Goal: Task Accomplishment & Management: Use online tool/utility

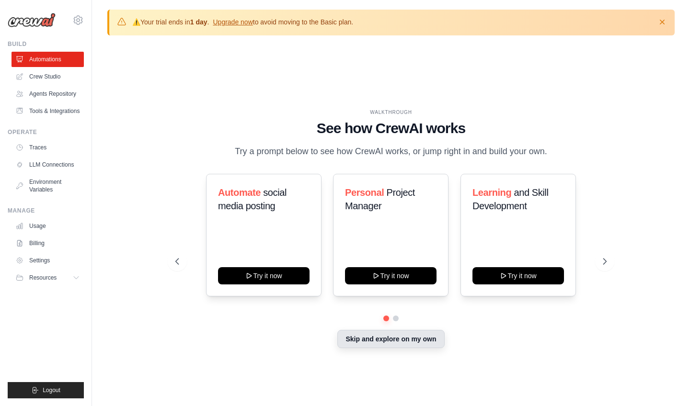
click at [406, 342] on button "Skip and explore on my own" at bounding box center [390, 339] width 107 height 18
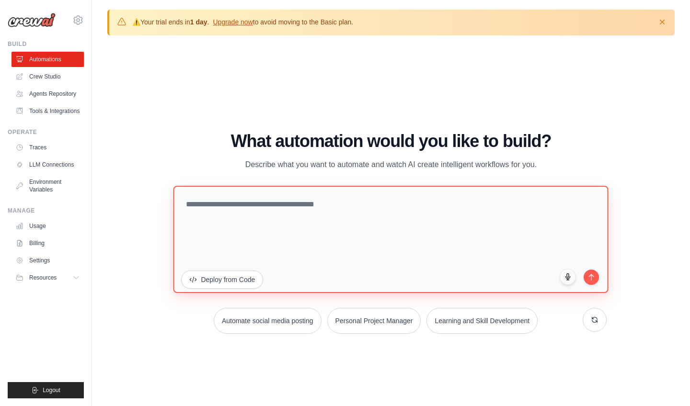
click at [317, 214] on textarea at bounding box center [390, 239] width 435 height 107
paste textarea "**********"
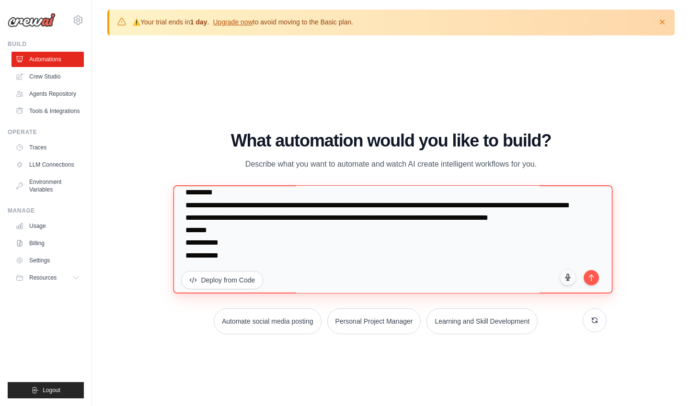
scroll to position [648, 0]
type textarea "**********"
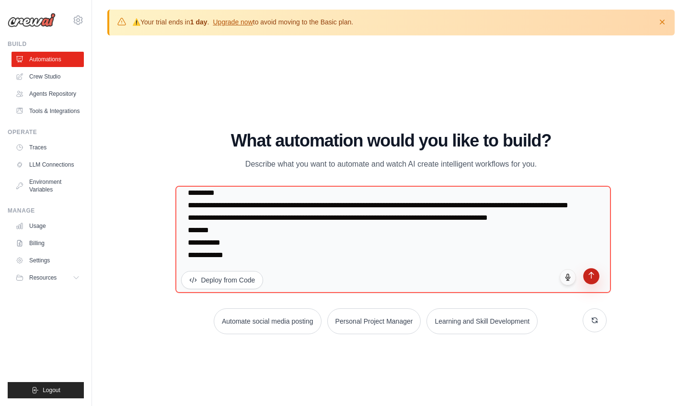
click at [588, 278] on icon "submit" at bounding box center [591, 276] width 8 height 8
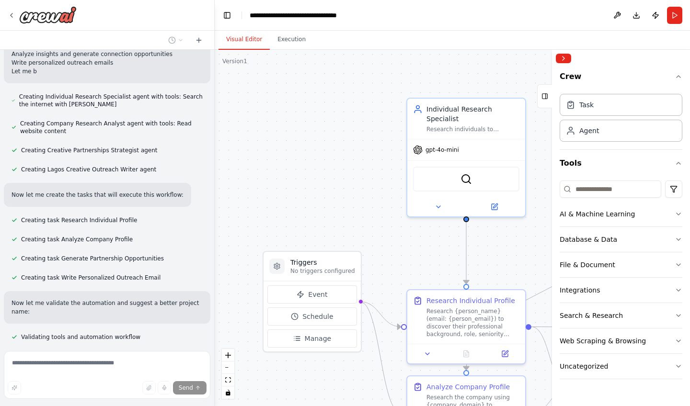
scroll to position [834, 0]
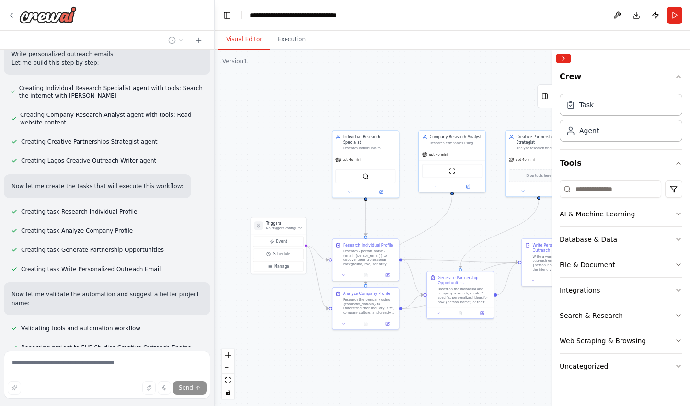
drag, startPoint x: 331, startPoint y: 206, endPoint x: 289, endPoint y: 192, distance: 44.5
click at [289, 192] on div ".deletable-edge-delete-btn { width: 20px; height: 20px; border: 0px solid #ffff…" at bounding box center [452, 228] width 475 height 356
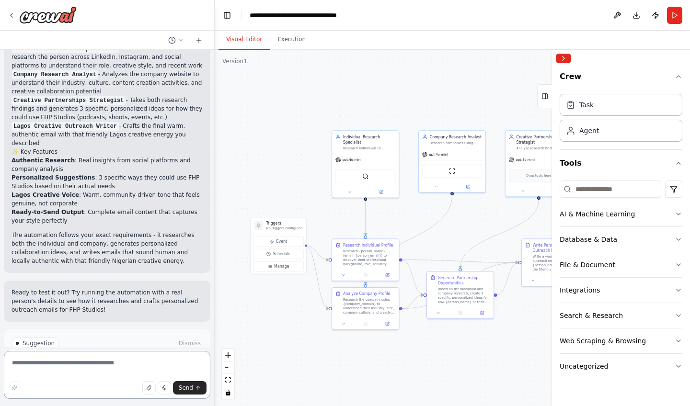
scroll to position [0, 0]
click at [356, 155] on div "gpt-4o-mini" at bounding box center [365, 159] width 67 height 12
click at [362, 158] on div "gpt-4o-mini" at bounding box center [365, 159] width 67 height 12
click at [367, 152] on div "Individual Research Specialist Research individuals to understand their profess…" at bounding box center [365, 141] width 67 height 23
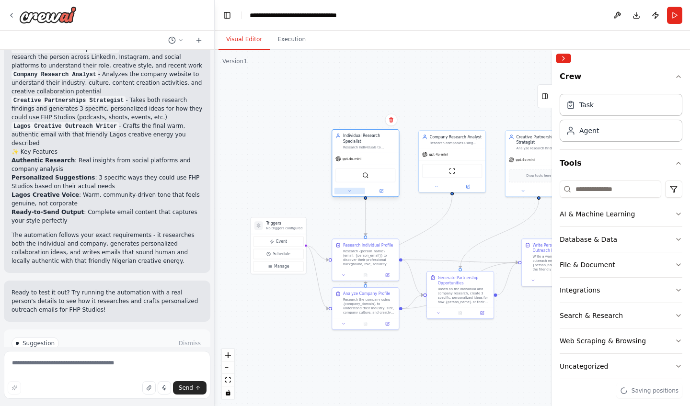
click at [351, 191] on icon at bounding box center [349, 191] width 2 height 1
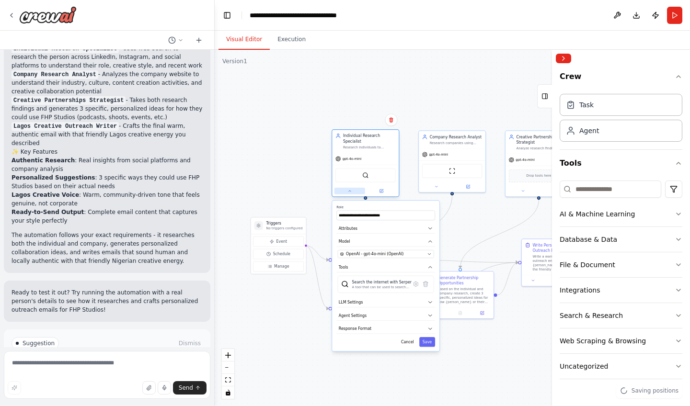
click at [351, 191] on icon at bounding box center [349, 191] width 4 height 4
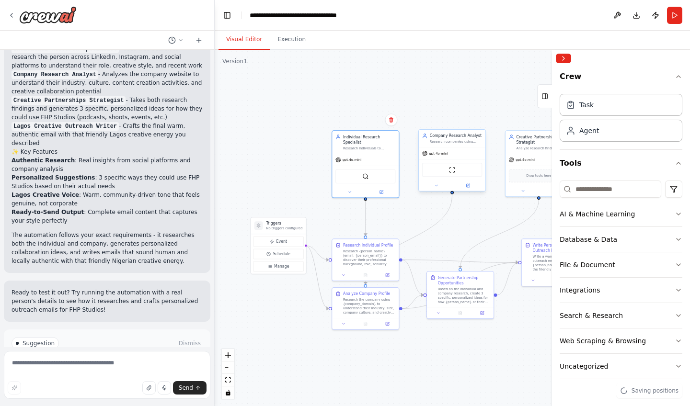
click at [436, 191] on div at bounding box center [452, 185] width 67 height 11
click at [436, 187] on icon at bounding box center [436, 185] width 4 height 4
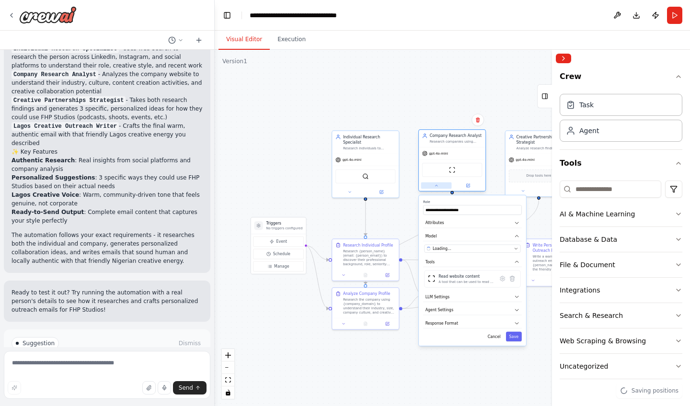
click at [436, 187] on icon at bounding box center [436, 185] width 4 height 4
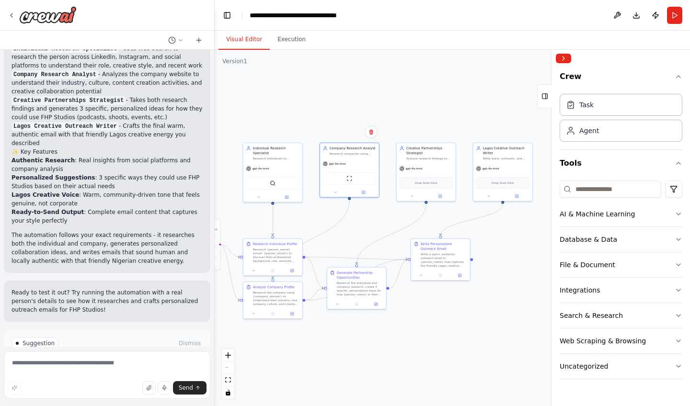
drag, startPoint x: 489, startPoint y: 218, endPoint x: 378, endPoint y: 227, distance: 111.0
click at [378, 227] on div ".deletable-edge-delete-btn { width: 20px; height: 20px; border: 0px solid #ffff…" at bounding box center [452, 228] width 475 height 356
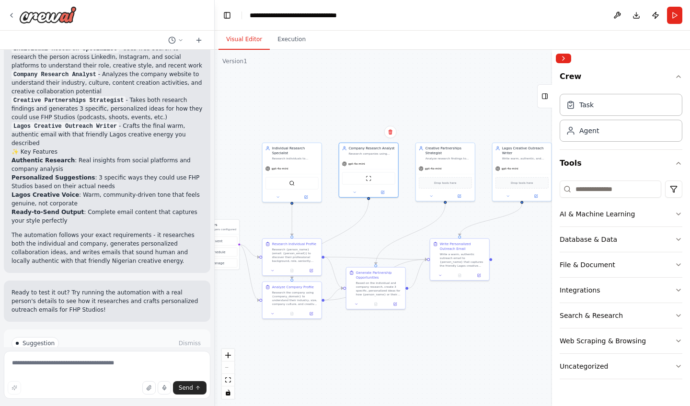
drag, startPoint x: 372, startPoint y: 219, endPoint x: 392, endPoint y: 218, distance: 20.1
click at [392, 219] on div ".deletable-edge-delete-btn { width: 20px; height: 20px; border: 0px solid #ffff…" at bounding box center [452, 228] width 475 height 356
click at [366, 181] on div "ScrapeWebsiteTool" at bounding box center [369, 177] width 53 height 12
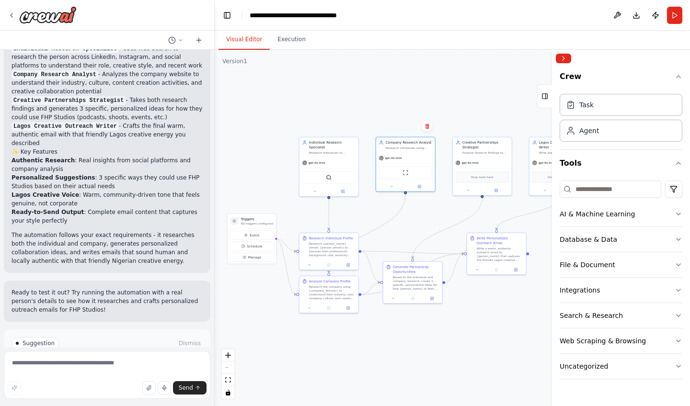
drag, startPoint x: 394, startPoint y: 231, endPoint x: 430, endPoint y: 226, distance: 36.4
click at [430, 226] on div ".deletable-edge-delete-btn { width: 20px; height: 20px; border: 0px solid #ffff…" at bounding box center [452, 228] width 475 height 356
click at [588, 104] on div "Task" at bounding box center [586, 105] width 14 height 10
click at [596, 113] on div "Task" at bounding box center [620, 104] width 123 height 22
click at [590, 141] on div "Task Agent" at bounding box center [620, 116] width 123 height 52
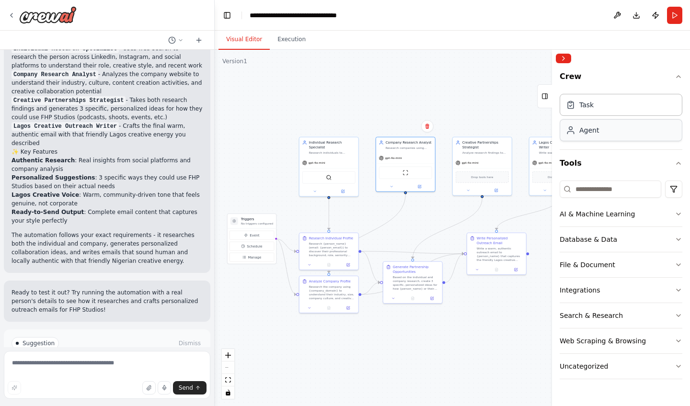
click at [590, 139] on div "Agent" at bounding box center [620, 130] width 123 height 22
click at [290, 43] on button "Execution" at bounding box center [292, 40] width 44 height 20
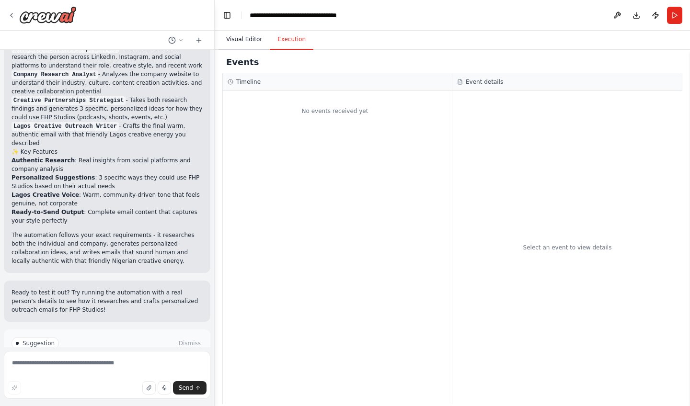
click at [252, 42] on button "Visual Editor" at bounding box center [243, 40] width 51 height 20
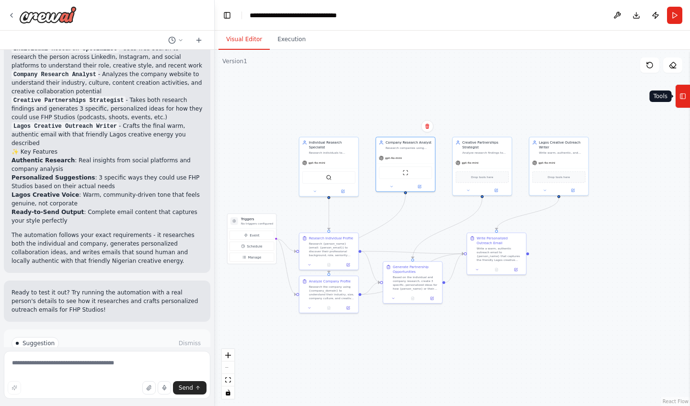
click at [684, 94] on icon at bounding box center [682, 96] width 7 height 15
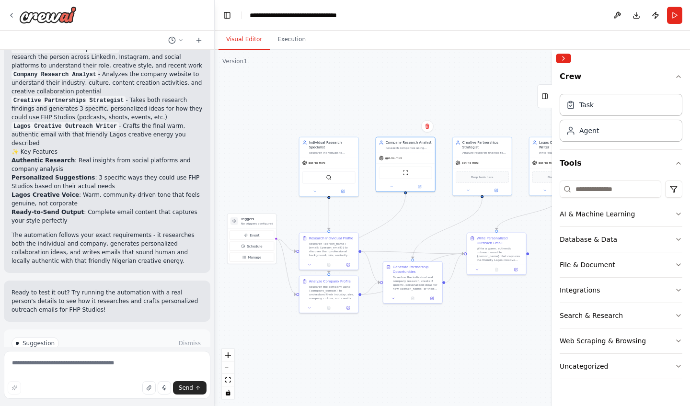
click at [596, 143] on div "Task Agent" at bounding box center [620, 119] width 123 height 59
click at [496, 98] on div ".deletable-edge-delete-btn { width: 20px; height: 20px; border: 0px solid #ffff…" at bounding box center [452, 228] width 475 height 356
click at [581, 106] on div "Task" at bounding box center [586, 105] width 14 height 10
click at [342, 192] on icon at bounding box center [343, 191] width 4 height 4
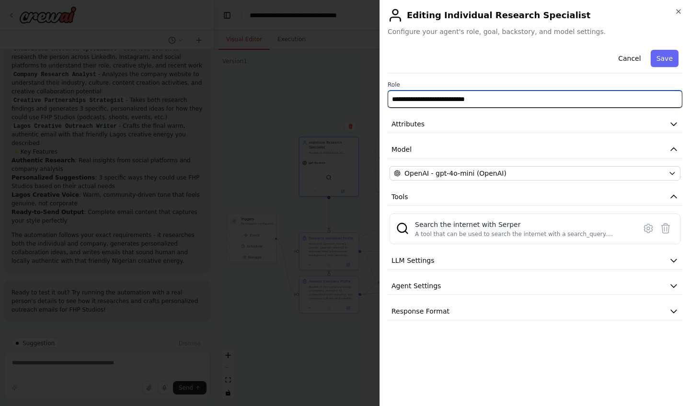
click at [392, 98] on input "**********" at bounding box center [535, 99] width 295 height 17
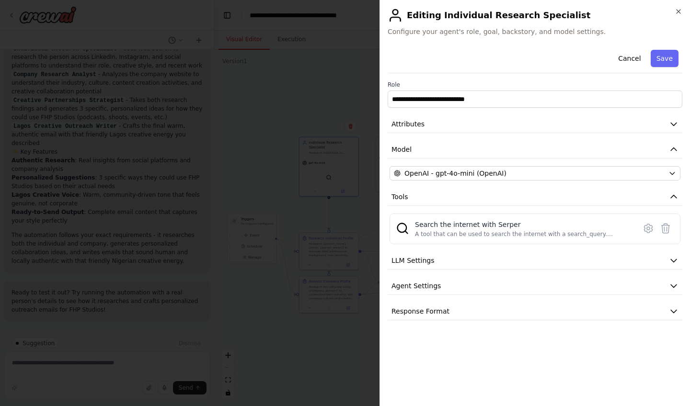
click at [677, 6] on div "**********" at bounding box center [534, 203] width 310 height 406
click at [677, 11] on icon "button" at bounding box center [678, 12] width 8 height 8
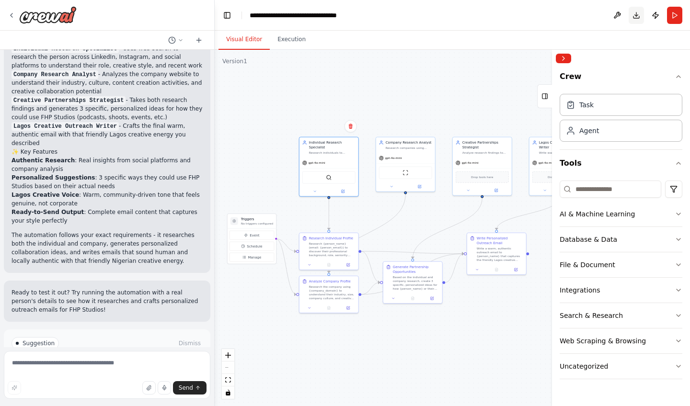
click at [640, 15] on button "Download" at bounding box center [635, 15] width 15 height 17
click at [620, 15] on button at bounding box center [616, 15] width 15 height 17
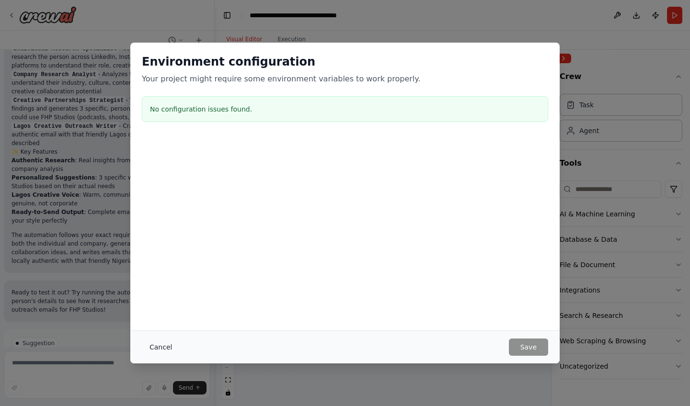
click at [165, 355] on button "Cancel" at bounding box center [161, 347] width 38 height 17
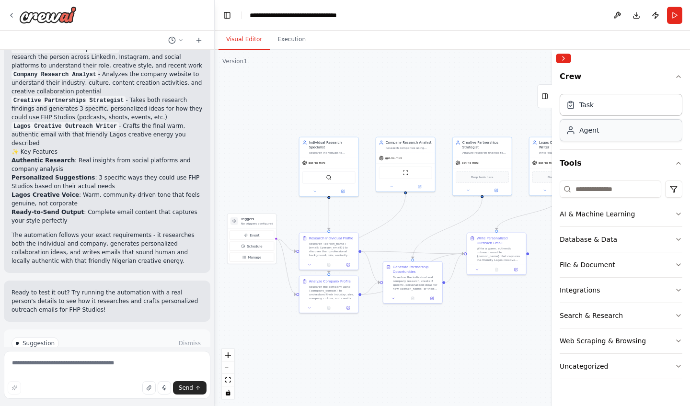
click at [580, 125] on div "Agent" at bounding box center [589, 130] width 20 height 10
click at [310, 194] on div at bounding box center [328, 191] width 59 height 10
click at [318, 192] on button at bounding box center [314, 191] width 27 height 6
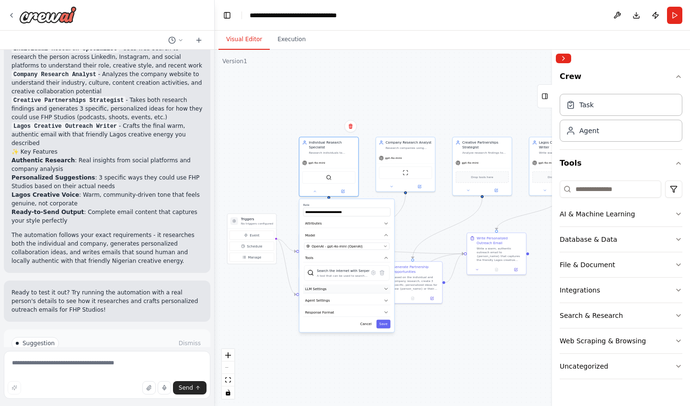
click at [381, 289] on button "LLM Settings" at bounding box center [346, 289] width 87 height 9
click at [381, 302] on button "Agent Settings" at bounding box center [346, 301] width 87 height 9
click at [380, 309] on button "Response Format" at bounding box center [346, 312] width 87 height 9
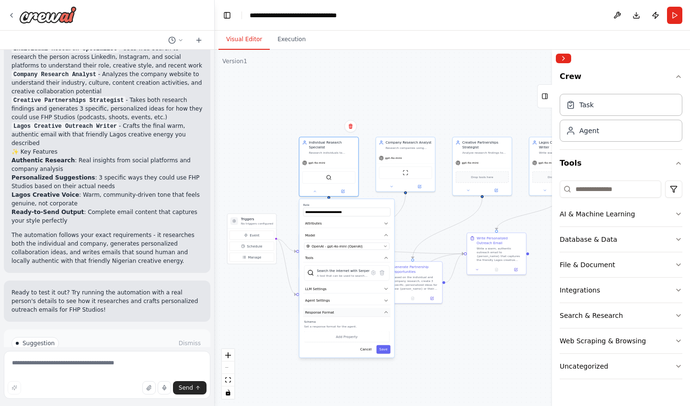
click at [380, 309] on button "Response Format" at bounding box center [346, 312] width 87 height 9
click at [434, 199] on div ".deletable-edge-delete-btn { width: 20px; height: 20px; border: 0px solid #ffff…" at bounding box center [452, 228] width 475 height 356
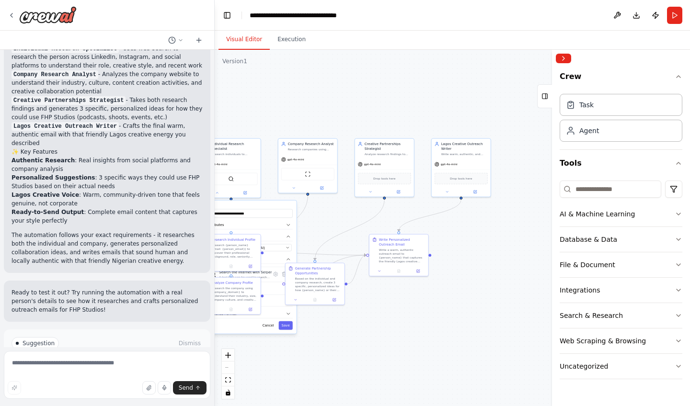
drag, startPoint x: 473, startPoint y: 315, endPoint x: 376, endPoint y: 316, distance: 97.7
click at [376, 316] on div ".deletable-edge-delete-btn { width: 20px; height: 20px; border: 0px solid #ffff…" at bounding box center [452, 228] width 475 height 356
click at [445, 194] on div at bounding box center [461, 191] width 59 height 10
click at [445, 192] on icon at bounding box center [447, 191] width 4 height 4
click at [362, 193] on button at bounding box center [370, 191] width 27 height 6
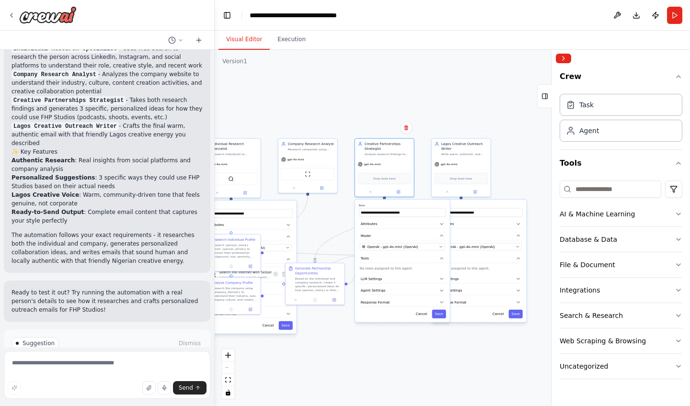
click at [393, 347] on div ".deletable-edge-delete-btn { width: 20px; height: 20px; border: 0px solid #ffff…" at bounding box center [452, 228] width 475 height 356
click at [520, 160] on div ".deletable-edge-delete-btn { width: 20px; height: 20px; border: 0px solid #ffff…" at bounding box center [452, 228] width 475 height 356
click at [512, 249] on div "OpenAI - gpt-4o-mini (OpenAI)" at bounding box center [475, 246] width 75 height 5
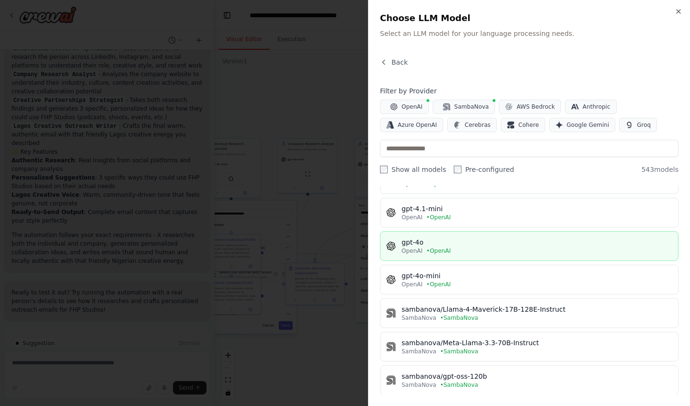
scroll to position [47, 0]
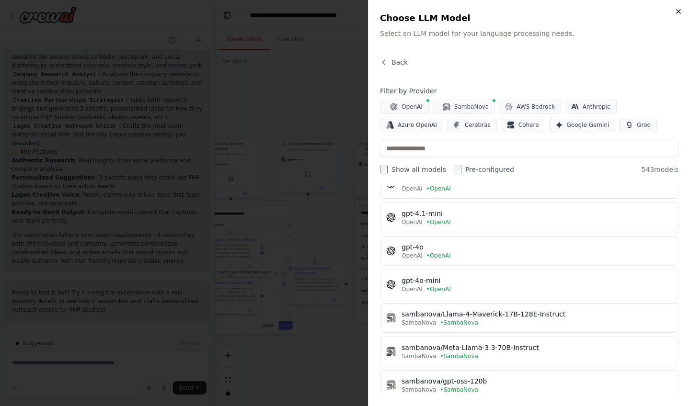
click at [677, 12] on icon "button" at bounding box center [678, 12] width 8 height 8
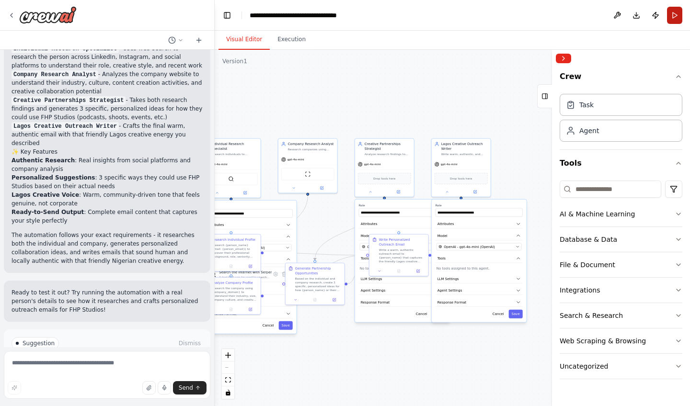
click at [674, 12] on button "Run" at bounding box center [674, 15] width 15 height 17
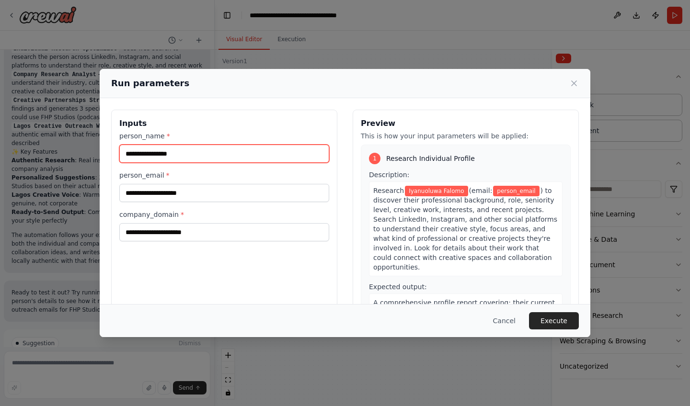
type input "**********"
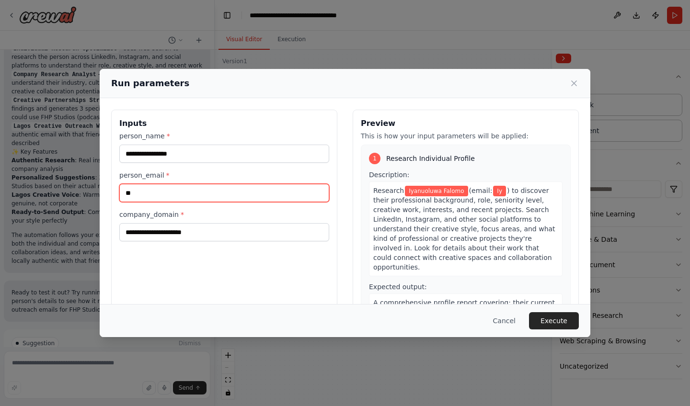
type input "*"
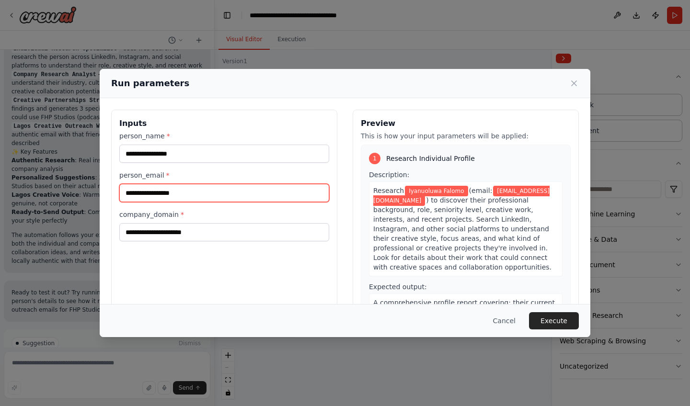
type input "**********"
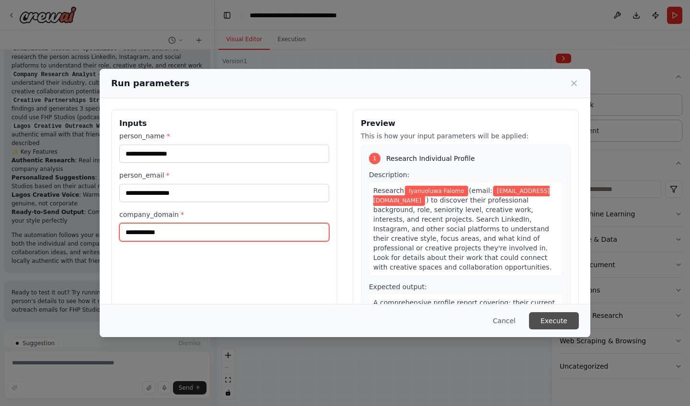
type input "**********"
click at [558, 316] on button "Execute" at bounding box center [554, 320] width 50 height 17
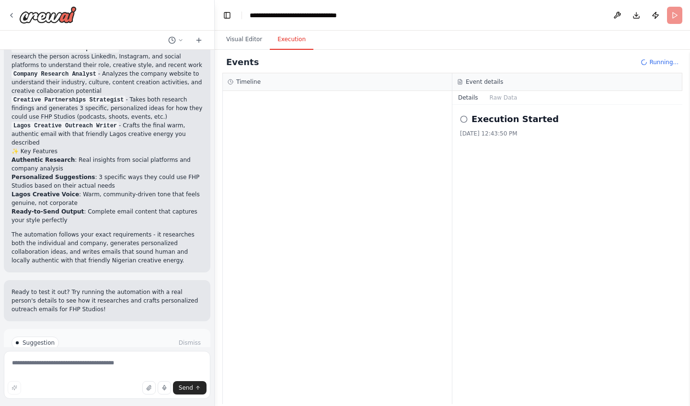
scroll to position [1251, 0]
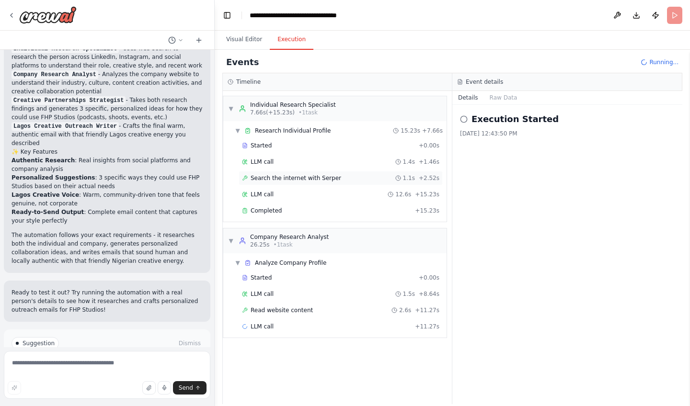
click at [283, 181] on span "Search the internet with Serper" at bounding box center [296, 178] width 91 height 8
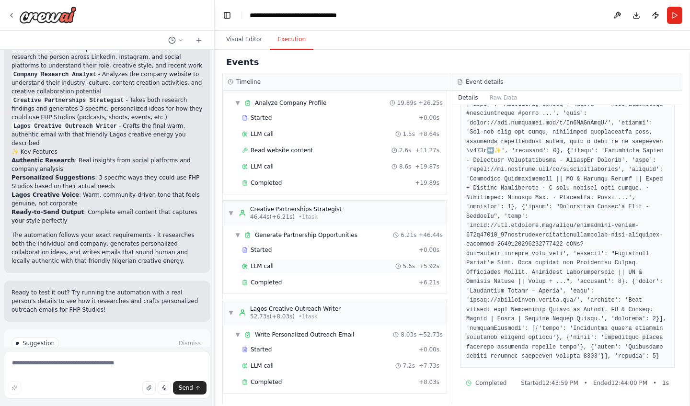
scroll to position [0, 0]
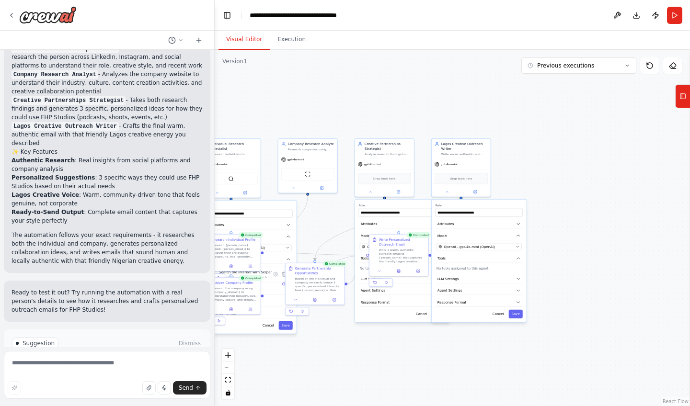
click at [238, 43] on button "Visual Editor" at bounding box center [243, 40] width 51 height 20
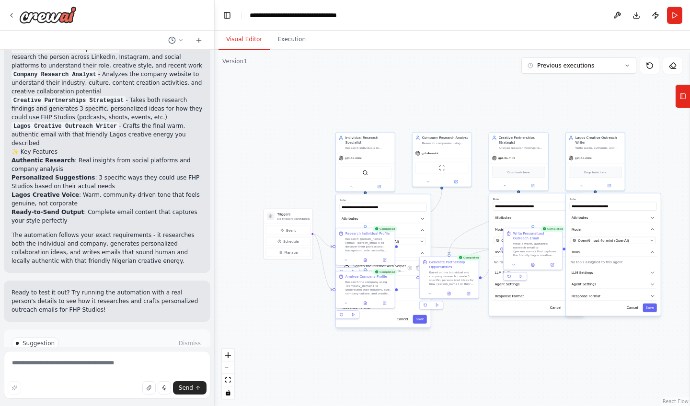
drag, startPoint x: 390, startPoint y: 103, endPoint x: 524, endPoint y: 96, distance: 133.8
click at [524, 96] on div ".deletable-edge-delete-btn { width: 20px; height: 20px; border: 0px solid #ffff…" at bounding box center [452, 228] width 475 height 356
click at [295, 41] on button "Execution" at bounding box center [292, 40] width 44 height 20
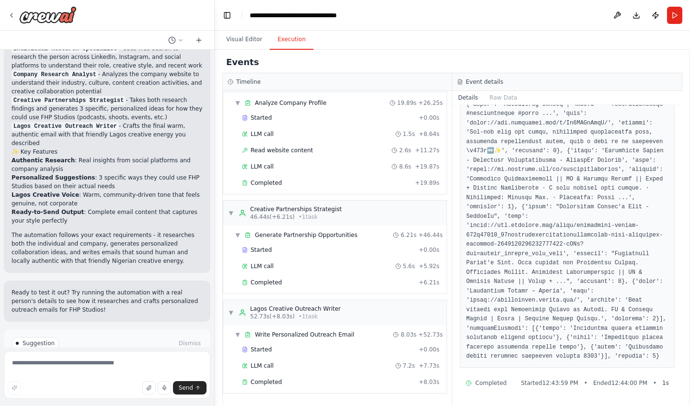
click at [277, 390] on div "Started + 0.00s LLM call 7.2s + 7.73s Completed + 8.03s" at bounding box center [339, 366] width 216 height 49
click at [277, 382] on span "Completed" at bounding box center [266, 382] width 31 height 8
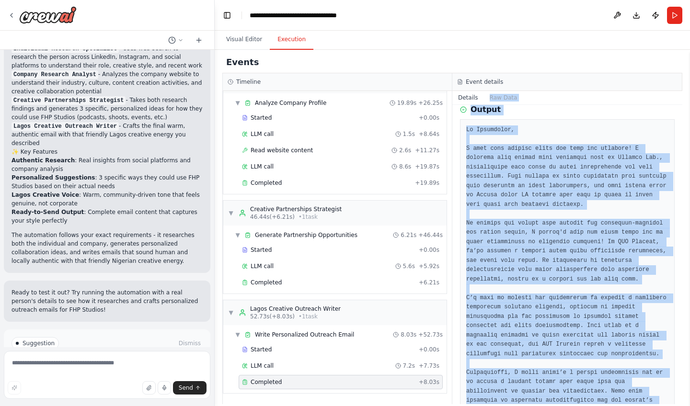
scroll to position [175, 0]
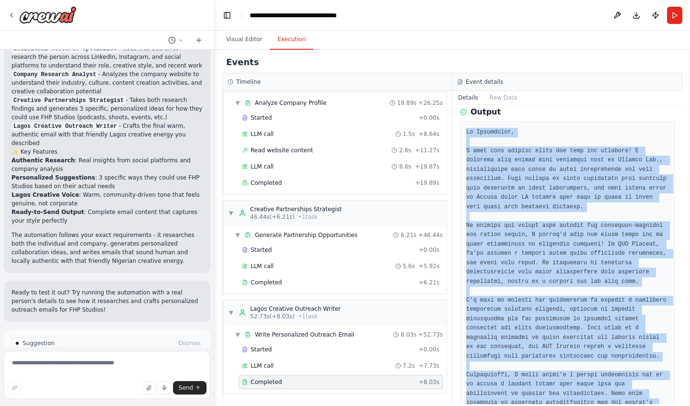
drag, startPoint x: 508, startPoint y: 380, endPoint x: 459, endPoint y: 131, distance: 253.5
click at [459, 131] on div "Completed 10/14/2025, 12:44:50 PM Description Write a warm, authentic outreach …" at bounding box center [567, 254] width 230 height 299
copy pre "Hi Iyanuoluwa, I hope this message finds you well and thriving! I recently came…"
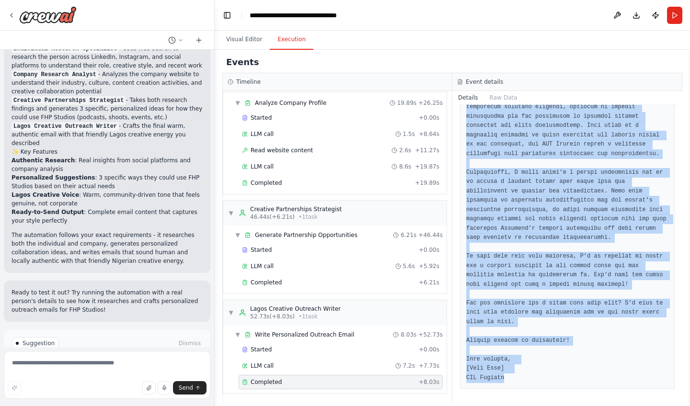
scroll to position [382, 0]
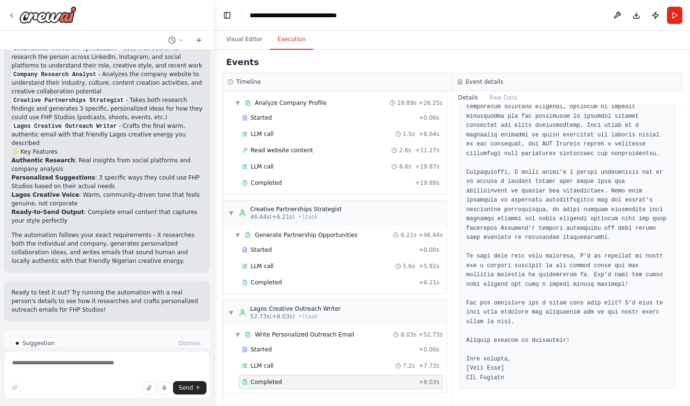
click at [384, 43] on div "Visual Editor Execution" at bounding box center [452, 40] width 475 height 19
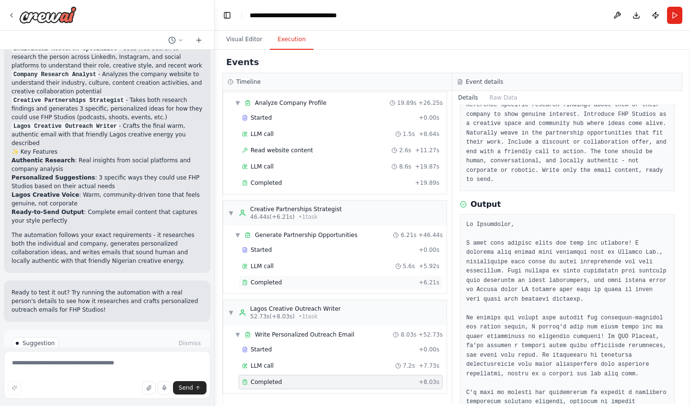
scroll to position [0, 0]
click at [284, 278] on div "Completed + 6.21s" at bounding box center [341, 282] width 204 height 14
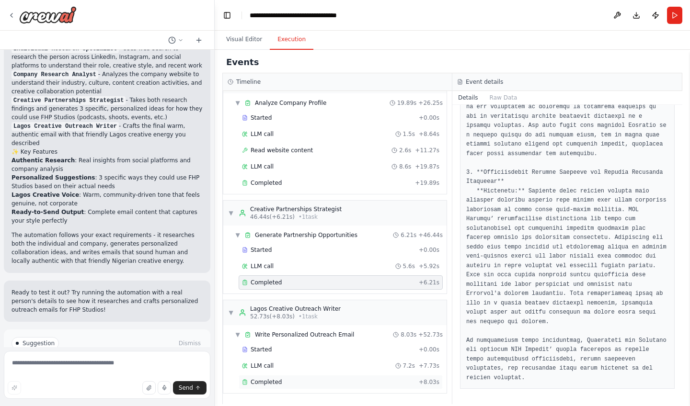
click at [285, 377] on div "Completed + 8.03s" at bounding box center [341, 382] width 204 height 14
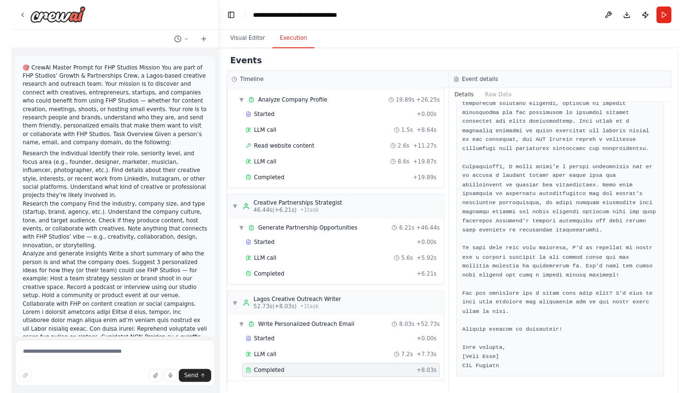
scroll to position [382, 0]
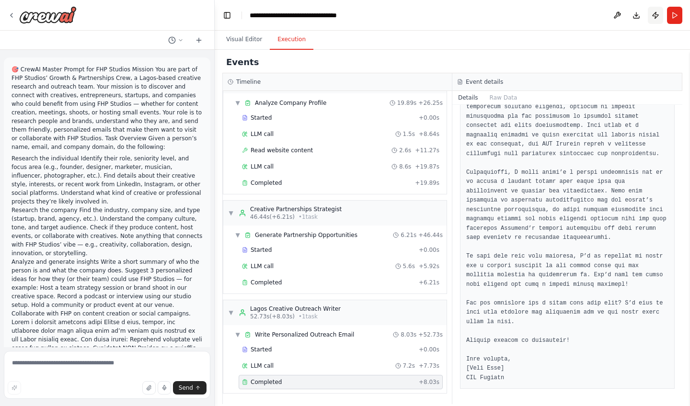
click at [651, 16] on button "Publish" at bounding box center [655, 15] width 15 height 17
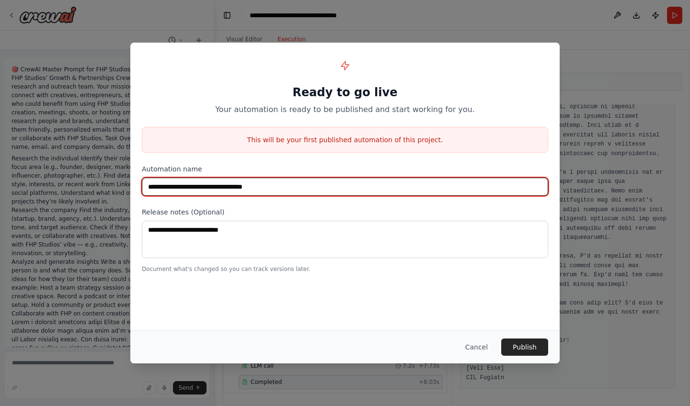
click at [283, 188] on input "**********" at bounding box center [345, 187] width 406 height 18
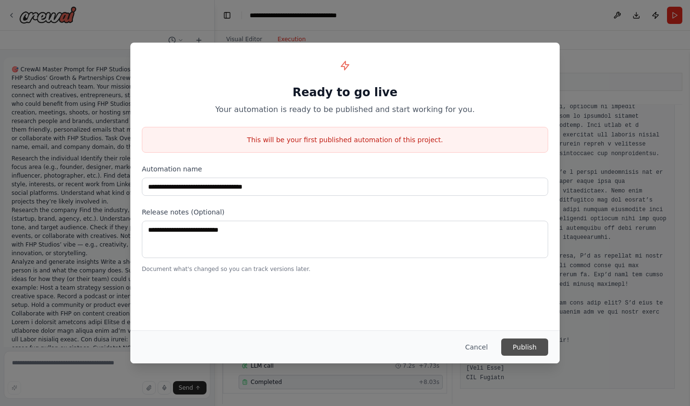
click at [522, 345] on button "Publish" at bounding box center [524, 347] width 47 height 17
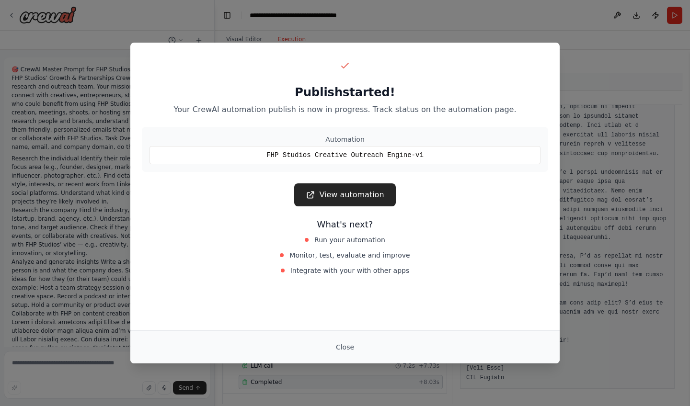
click at [363, 191] on link "View automation" at bounding box center [344, 194] width 101 height 23
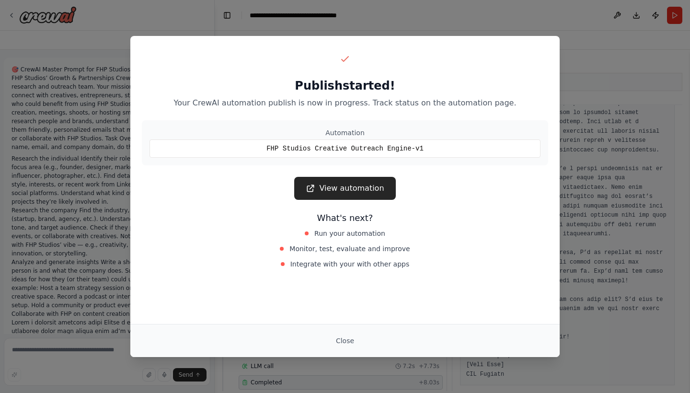
click at [326, 342] on div "Close" at bounding box center [345, 340] width 406 height 17
click at [338, 343] on button "Close" at bounding box center [345, 340] width 34 height 17
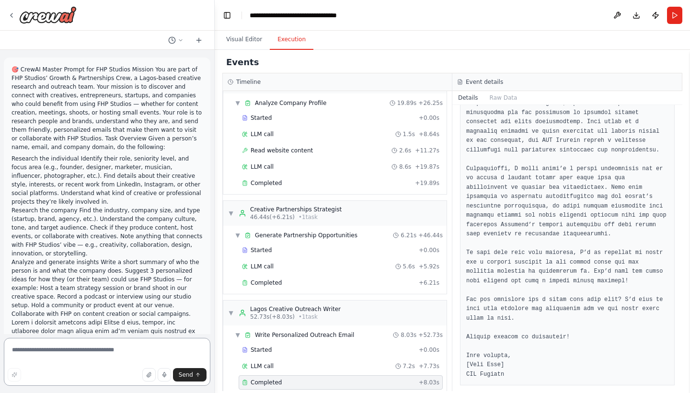
click at [103, 345] on textarea at bounding box center [107, 362] width 206 height 48
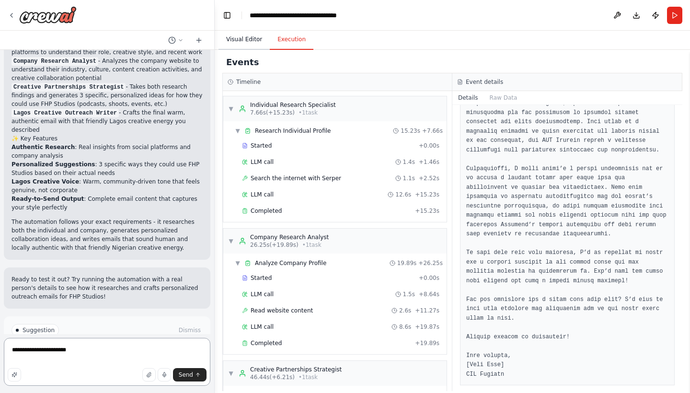
scroll to position [0, 0]
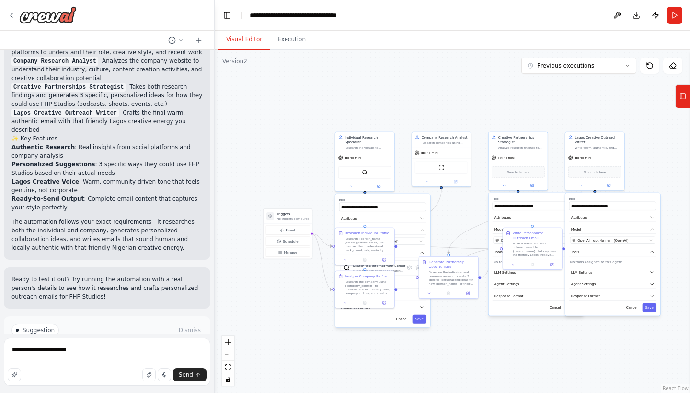
click at [241, 35] on button "Visual Editor" at bounding box center [243, 40] width 51 height 20
click at [80, 352] on textarea "**********" at bounding box center [107, 362] width 206 height 48
type textarea "**********"
click at [191, 376] on span "Send" at bounding box center [186, 375] width 14 height 8
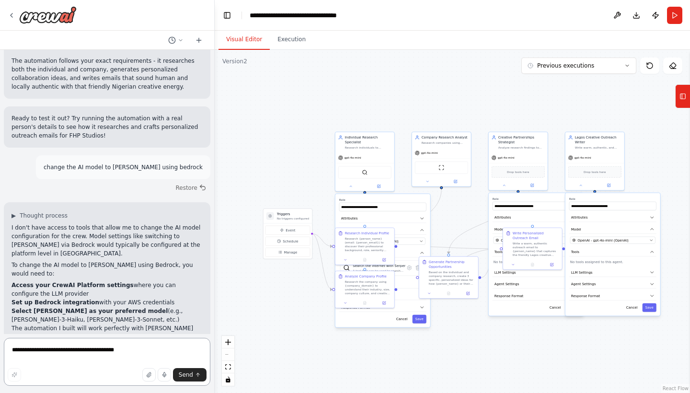
scroll to position [1434, 0]
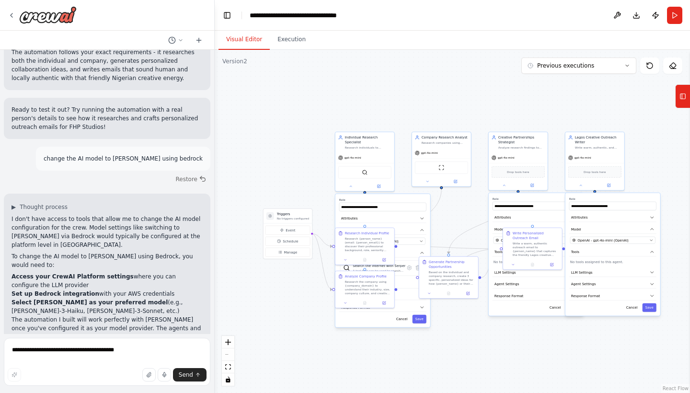
click at [270, 146] on div ".deletable-edge-delete-btn { width: 20px; height: 20px; border: 0px solid #ffff…" at bounding box center [452, 221] width 475 height 343
click at [360, 158] on span "gpt-4o-mini" at bounding box center [352, 157] width 17 height 4
click at [402, 241] on div "OpenAI - gpt-4o-mini (OpenAI)" at bounding box center [379, 241] width 75 height 5
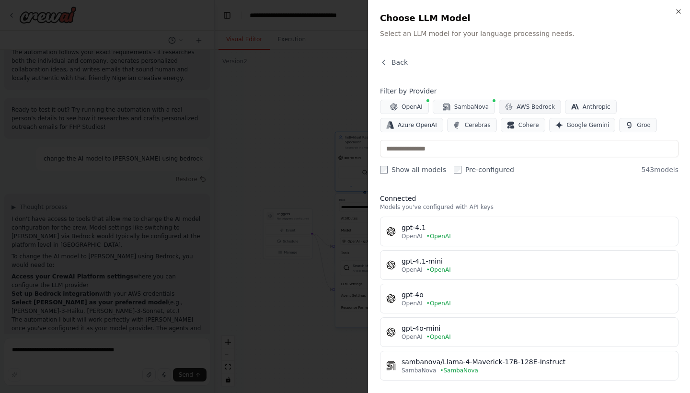
click at [535, 109] on span "AWS Bedrock" at bounding box center [535, 107] width 38 height 8
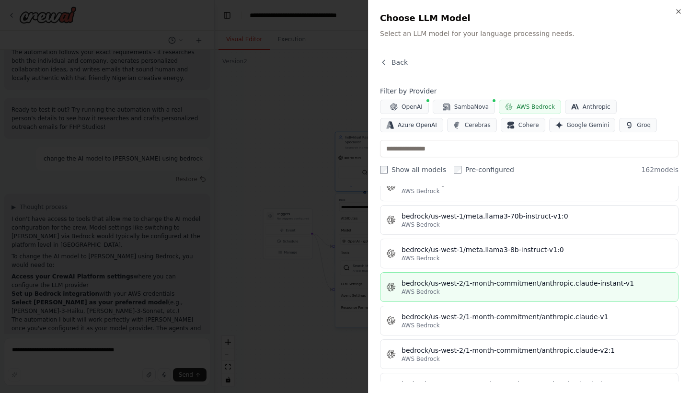
scroll to position [3354, 0]
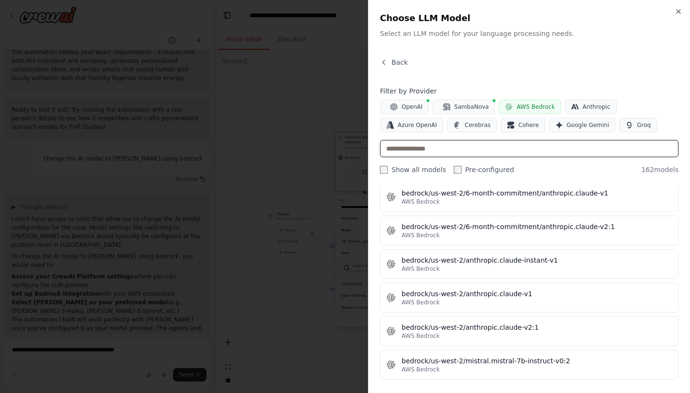
click at [450, 146] on input "text" at bounding box center [529, 148] width 298 height 17
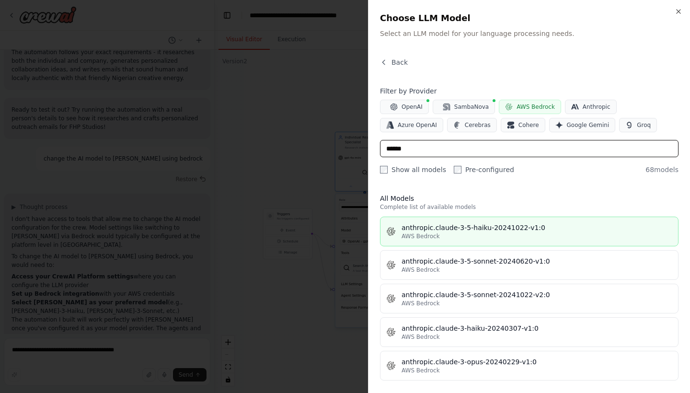
scroll to position [0, 0]
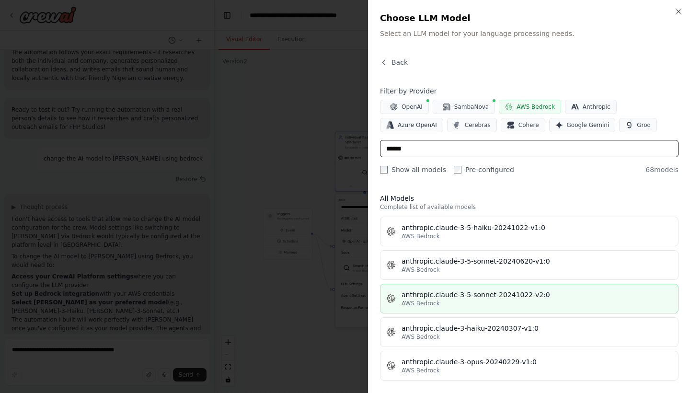
type input "******"
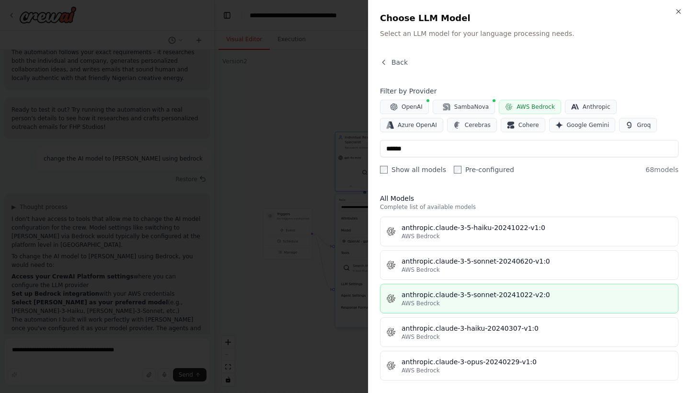
click at [487, 289] on button "anthropic.claude-3-5-sonnet-20241022-v2:0 AWS Bedrock" at bounding box center [529, 299] width 298 height 30
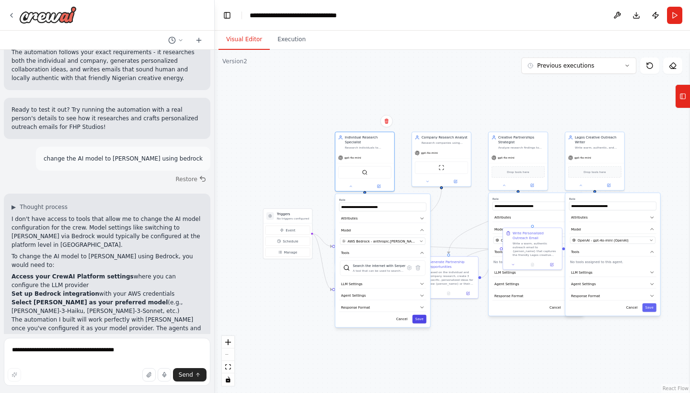
click at [421, 319] on button "Save" at bounding box center [419, 319] width 14 height 9
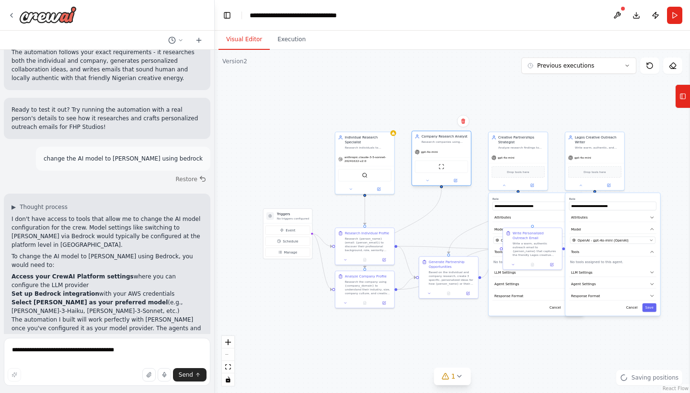
click at [434, 166] on div "ScrapeWebsiteTool" at bounding box center [441, 166] width 53 height 12
click at [442, 170] on div "ScrapeWebsiteTool" at bounding box center [441, 166] width 53 height 12
click at [431, 149] on div "gpt-4o-mini" at bounding box center [441, 152] width 59 height 11
click at [433, 154] on div "gpt-4o-mini" at bounding box center [426, 151] width 23 height 5
click at [427, 183] on button at bounding box center [427, 181] width 27 height 6
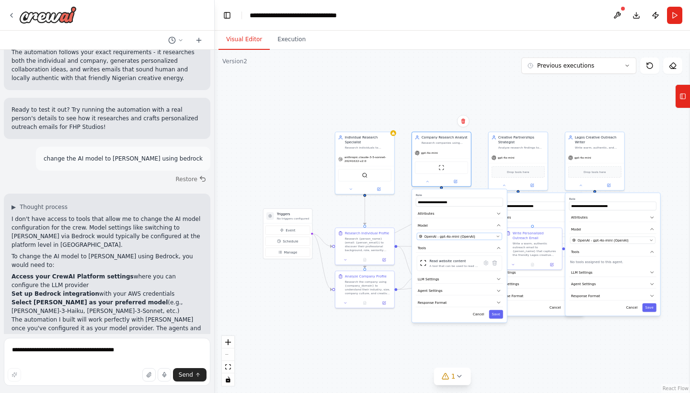
click at [499, 237] on icon "button" at bounding box center [498, 236] width 4 height 4
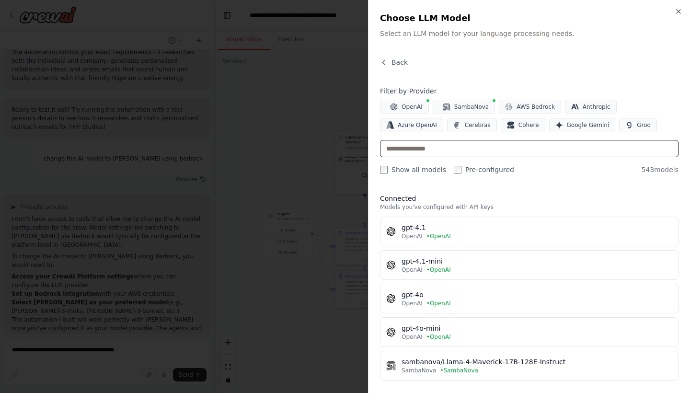
click at [464, 153] on input "text" at bounding box center [529, 148] width 298 height 17
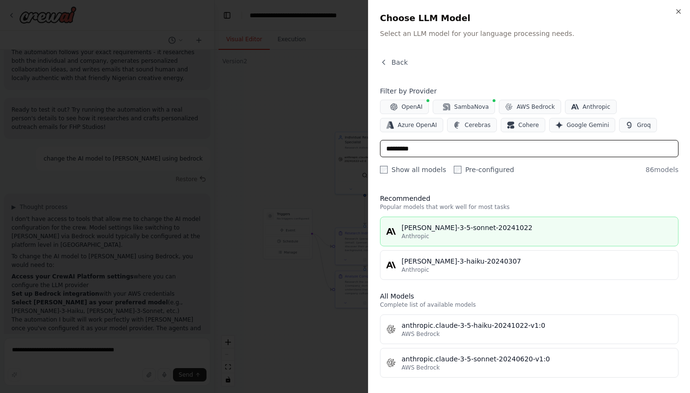
type input "*********"
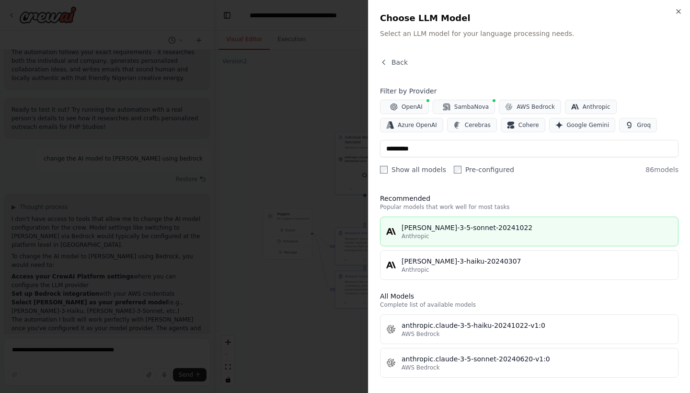
click at [460, 237] on div "Anthropic" at bounding box center [536, 236] width 271 height 8
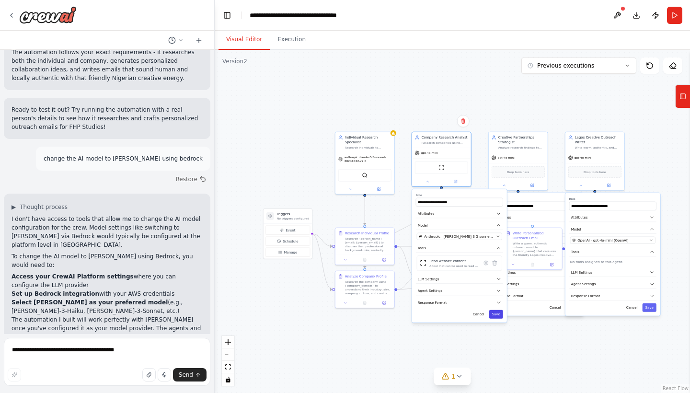
click at [494, 315] on button "Save" at bounding box center [496, 314] width 14 height 9
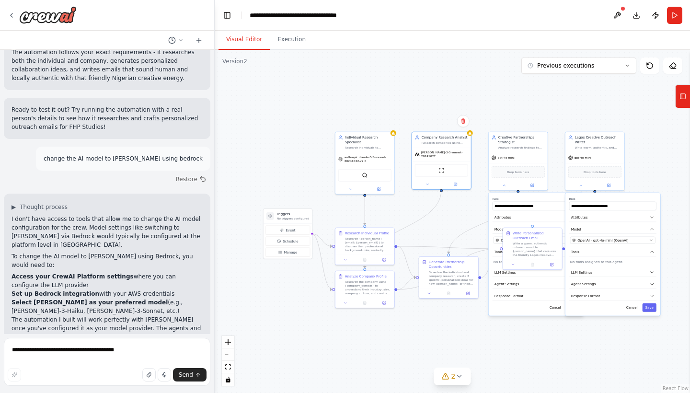
click at [555, 166] on div ".deletable-edge-delete-btn { width: 20px; height: 20px; border: 0px solid #ffff…" at bounding box center [452, 221] width 475 height 343
click at [511, 184] on button at bounding box center [503, 185] width 27 height 6
click at [557, 238] on button "OpenAI - gpt-4o-mini (OpenAI)" at bounding box center [535, 240] width 85 height 7
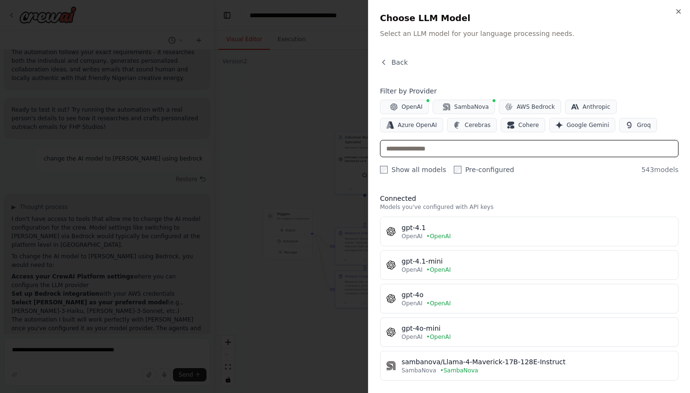
click at [452, 149] on input "text" at bounding box center [529, 148] width 298 height 17
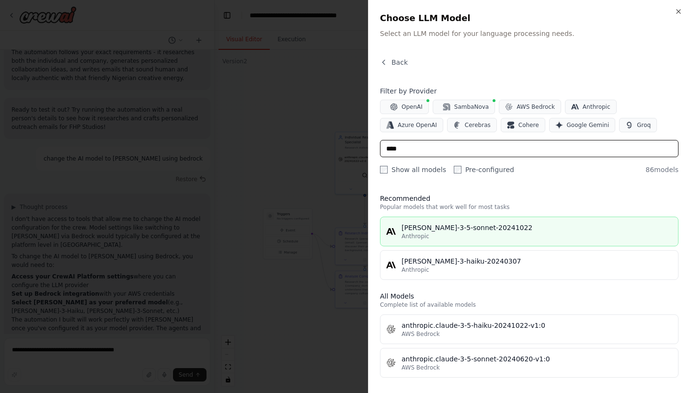
type input "****"
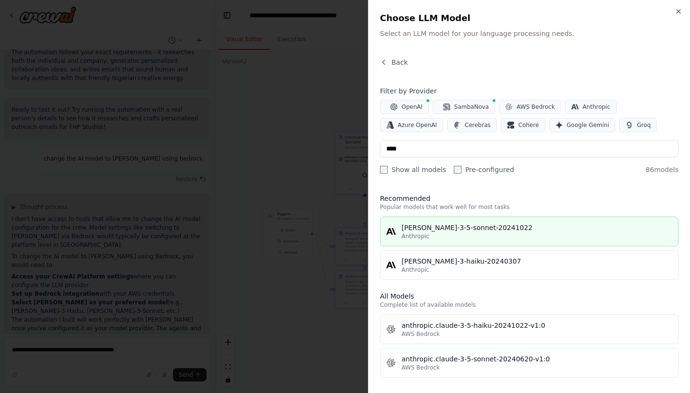
click at [452, 235] on div "Anthropic" at bounding box center [536, 236] width 271 height 8
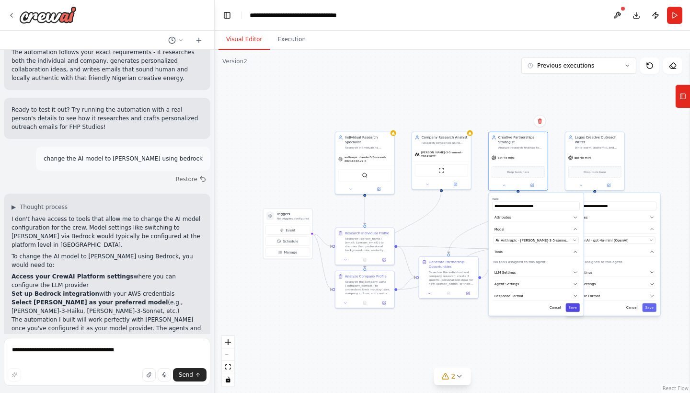
click at [568, 306] on button "Save" at bounding box center [573, 307] width 14 height 9
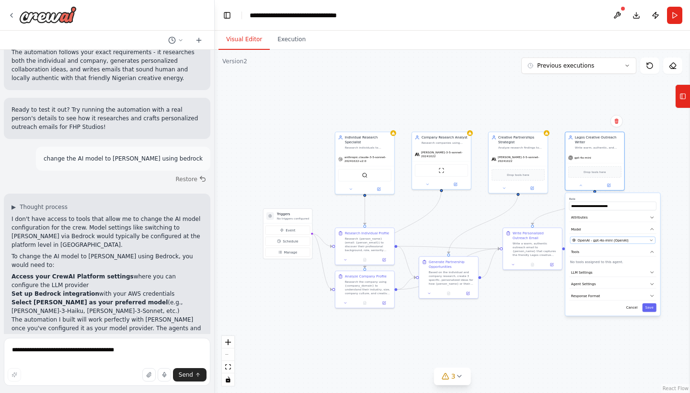
click at [625, 239] on span "OpenAI - gpt-4o-mini (OpenAI)" at bounding box center [602, 240] width 51 height 5
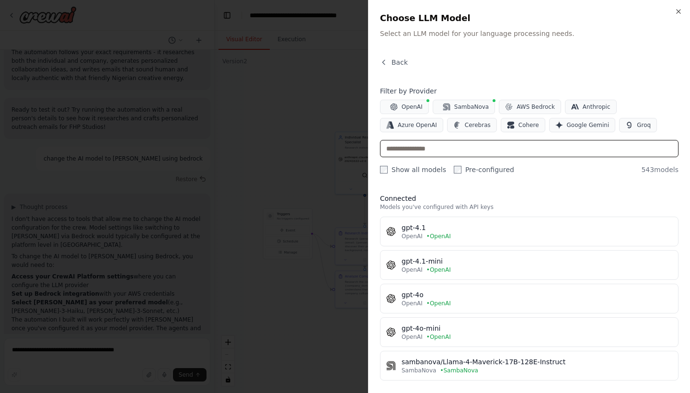
click at [444, 144] on input "text" at bounding box center [529, 148] width 298 height 17
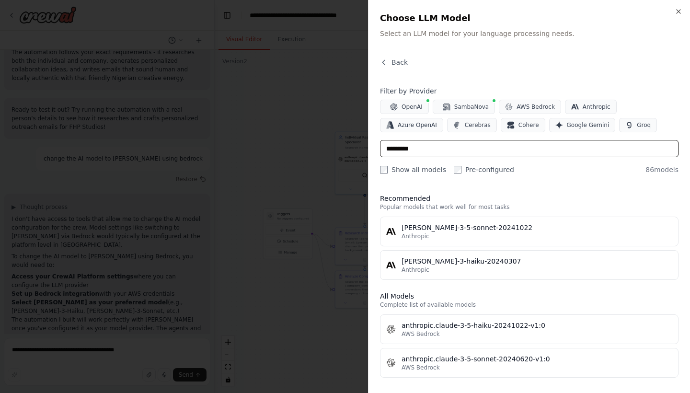
type input "*********"
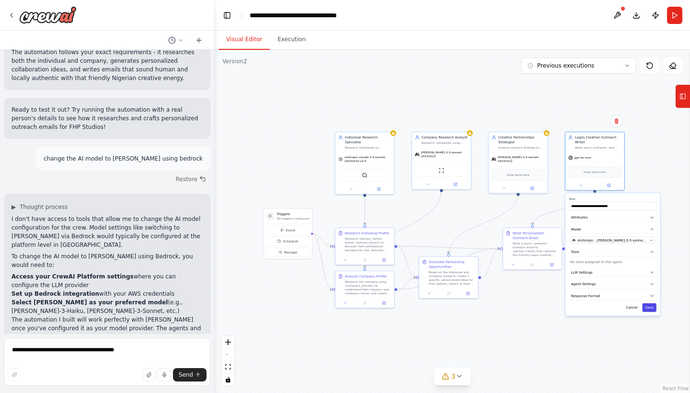
click at [649, 310] on button "Save" at bounding box center [649, 307] width 14 height 9
click at [634, 18] on button "Download" at bounding box center [635, 15] width 15 height 17
click at [611, 13] on button at bounding box center [616, 15] width 15 height 17
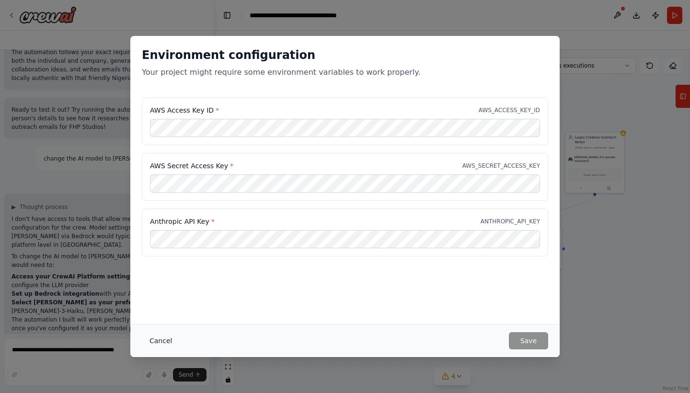
click at [160, 337] on button "Cancel" at bounding box center [161, 340] width 38 height 17
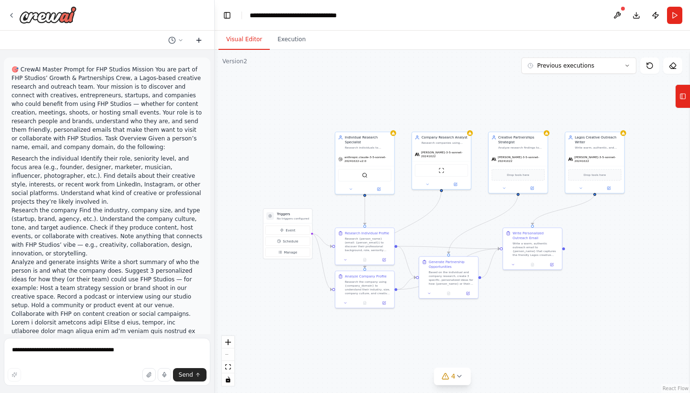
click at [198, 41] on icon at bounding box center [199, 40] width 8 height 8
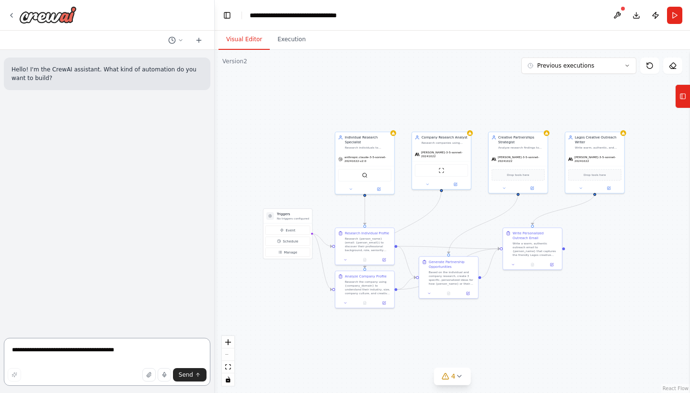
click at [46, 348] on textarea "**********" at bounding box center [107, 362] width 206 height 48
paste textarea "**********"
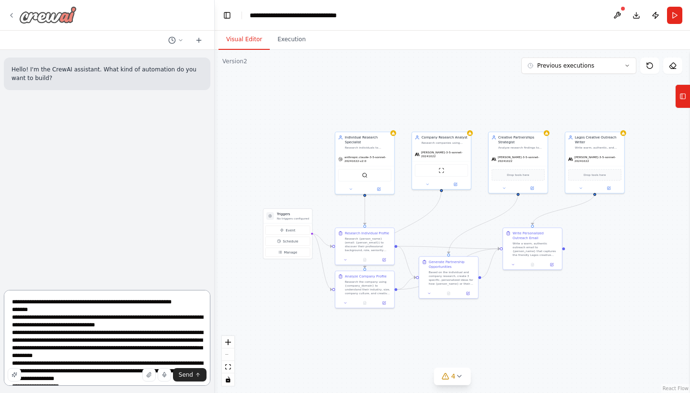
type textarea "**********"
click at [13, 15] on icon at bounding box center [12, 15] width 8 height 8
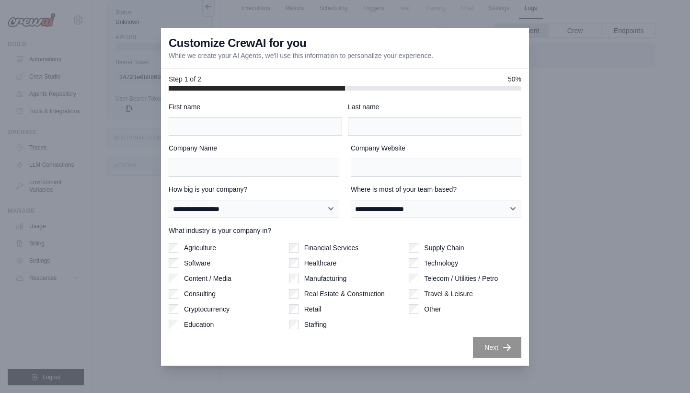
click at [247, 108] on label "First name" at bounding box center [255, 107] width 173 height 10
click at [247, 117] on input "First name" at bounding box center [255, 126] width 173 height 18
click at [245, 123] on input "First name" at bounding box center [255, 126] width 173 height 18
type input "***"
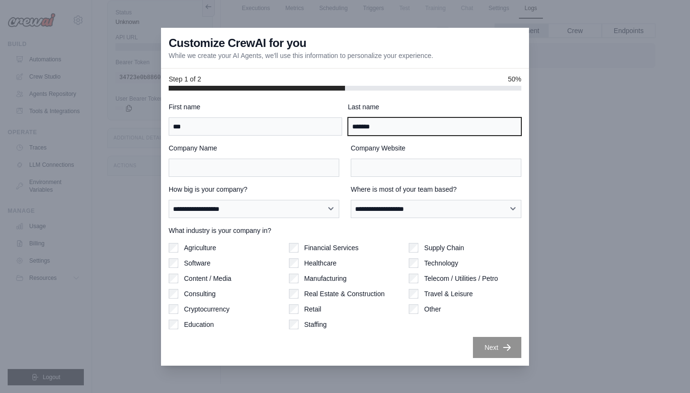
type input "*******"
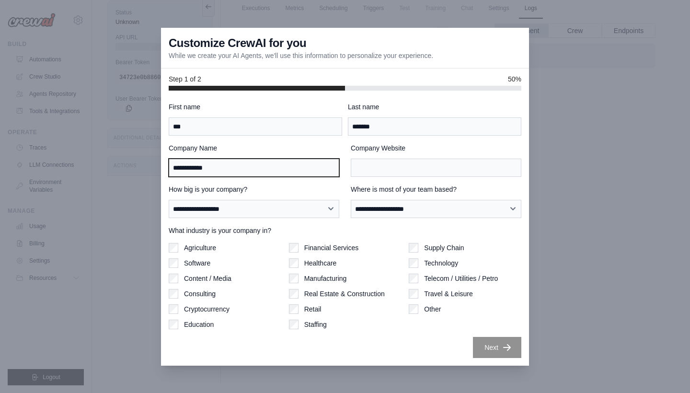
type input "**********"
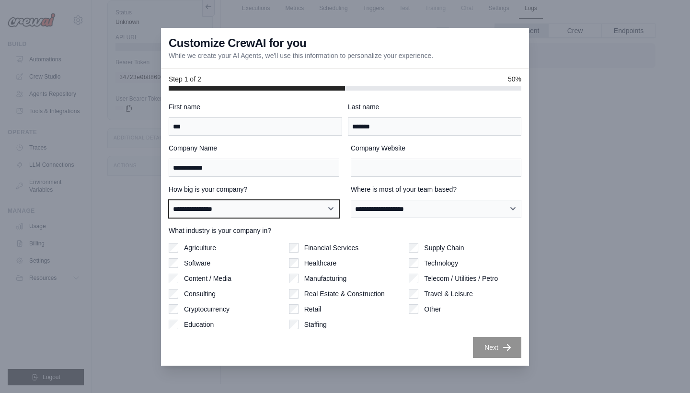
select select "**********"
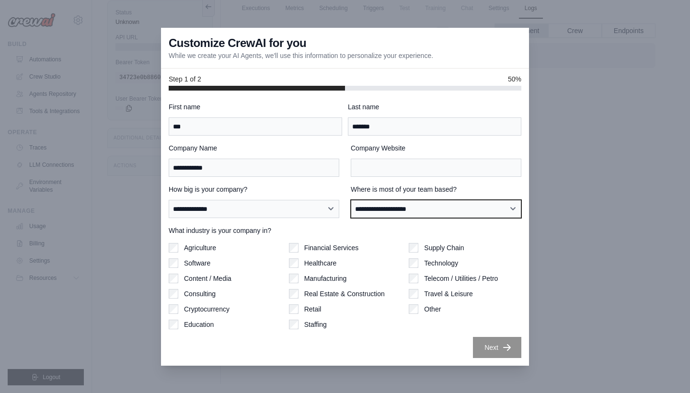
select select "******"
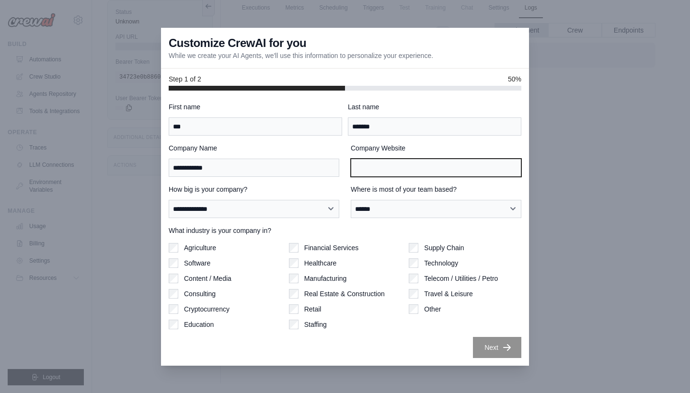
scroll to position [74, 0]
click at [384, 163] on input "Company Website" at bounding box center [436, 168] width 171 height 18
type input "**********"
click at [447, 181] on div "**********" at bounding box center [345, 230] width 353 height 256
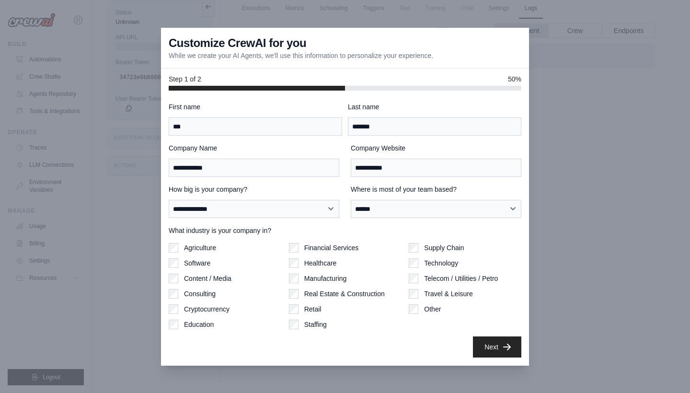
click at [492, 346] on button "Next" at bounding box center [497, 346] width 48 height 21
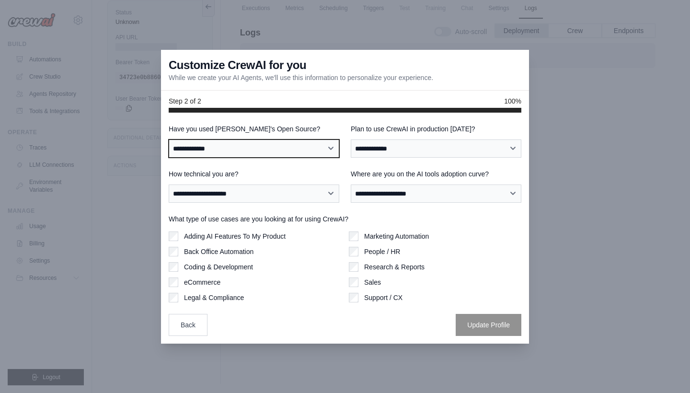
select select "**********"
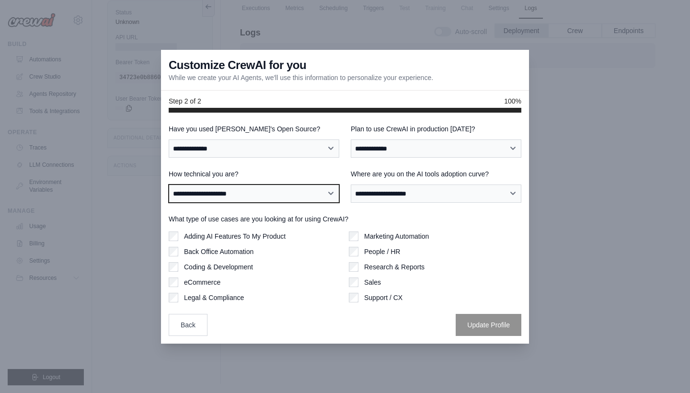
select select "**********"
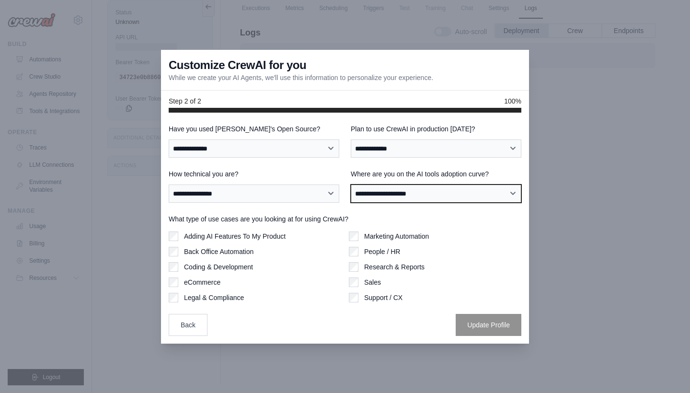
select select "**********"
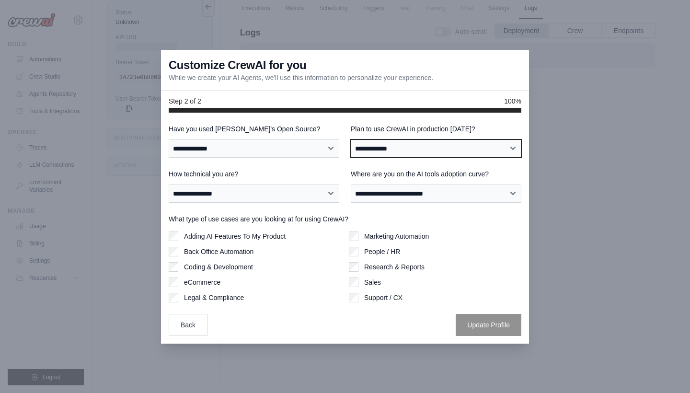
select select "****"
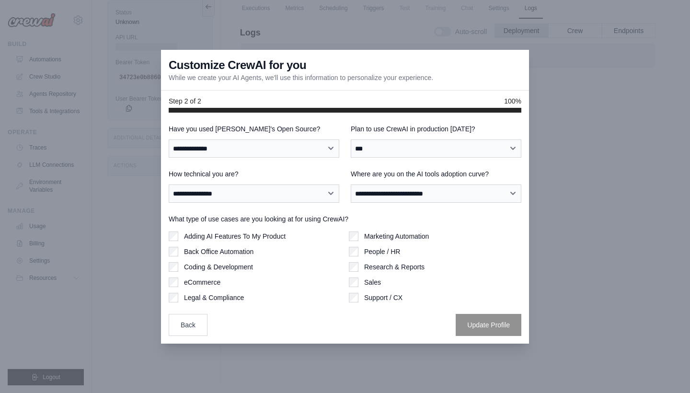
click at [354, 230] on div "What type of use cases are you looking at for using CrewAI? Adding AI Features …" at bounding box center [345, 258] width 353 height 88
click at [493, 322] on button "Update Profile" at bounding box center [489, 324] width 66 height 22
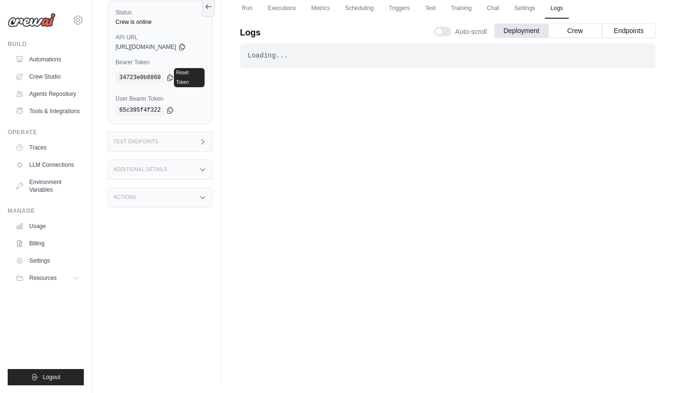
scroll to position [74, 0]
click at [186, 46] on icon at bounding box center [182, 47] width 8 height 8
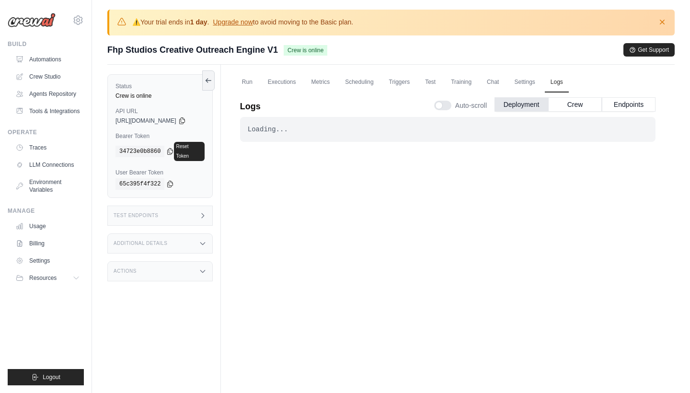
scroll to position [0, 0]
click at [251, 81] on link "Run" at bounding box center [247, 82] width 22 height 20
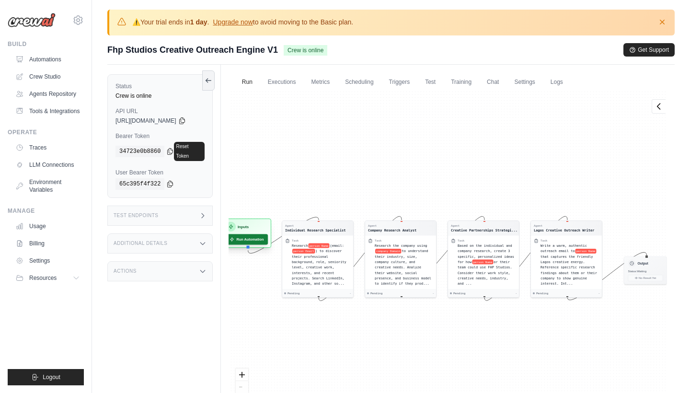
click at [251, 238] on button "Run Automation" at bounding box center [246, 239] width 43 height 11
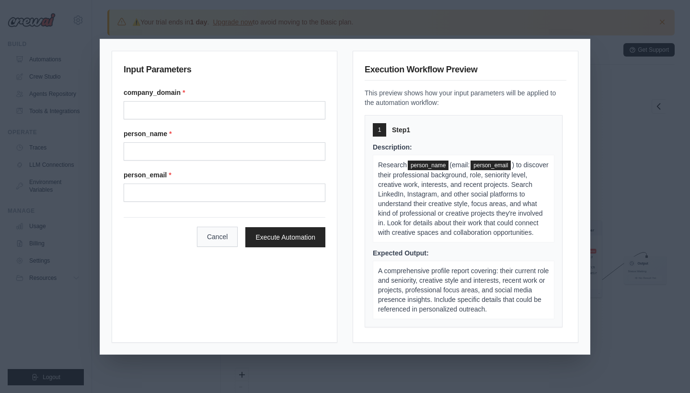
click at [216, 245] on button "Cancel" at bounding box center [217, 237] width 41 height 20
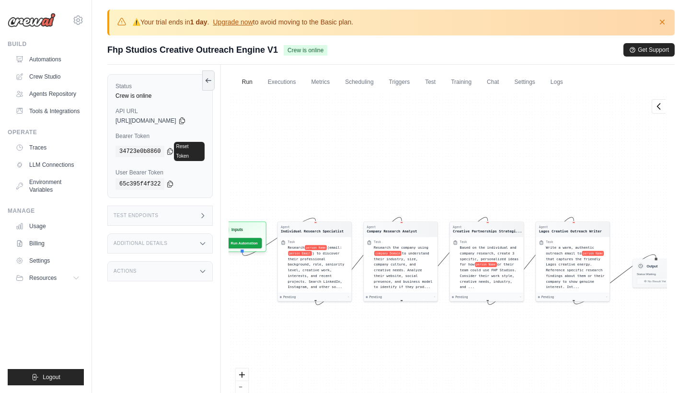
click at [206, 212] on icon at bounding box center [203, 216] width 8 height 8
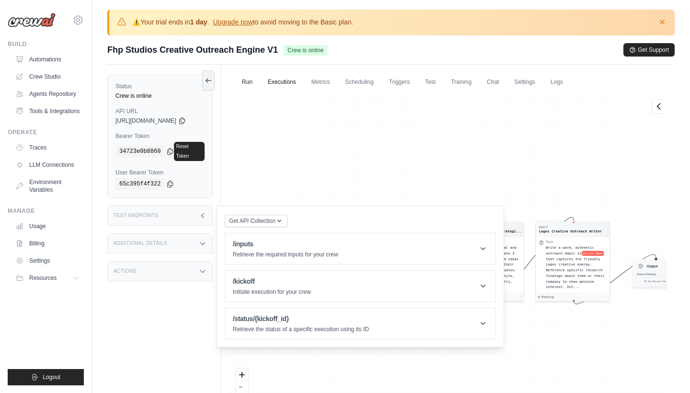
click at [287, 82] on link "Executions" at bounding box center [282, 82] width 40 height 20
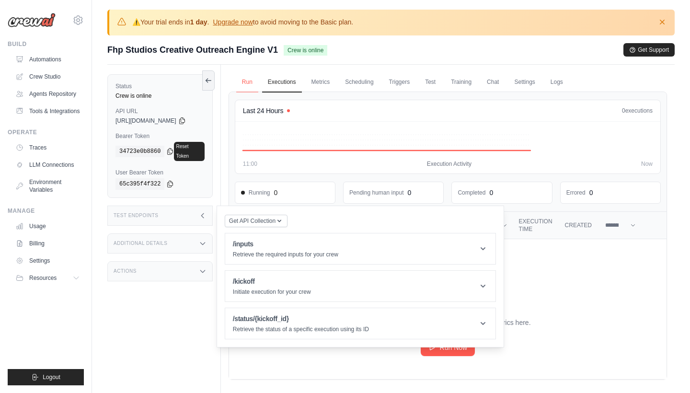
click at [258, 80] on link "Run" at bounding box center [247, 82] width 22 height 20
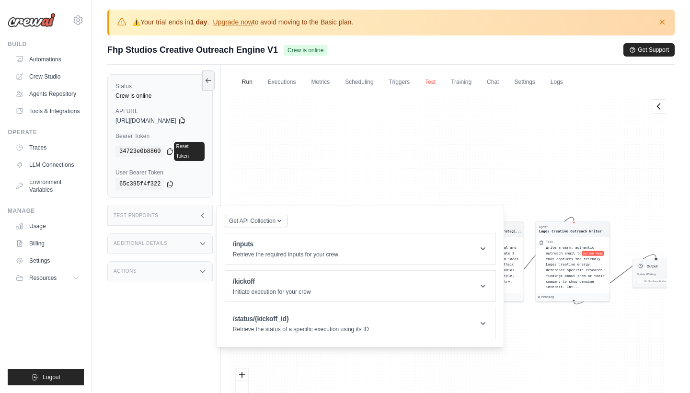
click at [441, 79] on link "Test" at bounding box center [430, 82] width 22 height 20
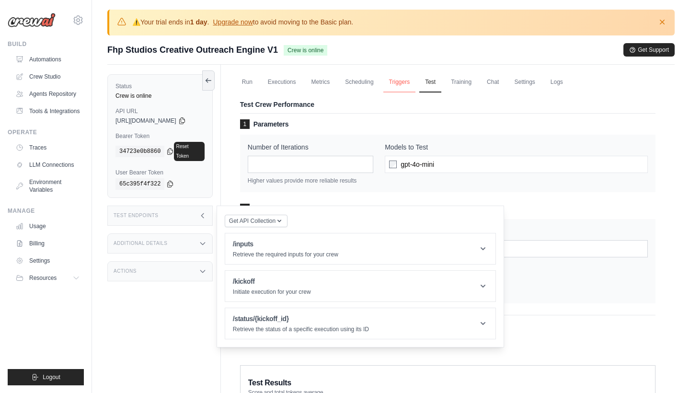
click at [409, 78] on link "Triggers" at bounding box center [399, 82] width 33 height 20
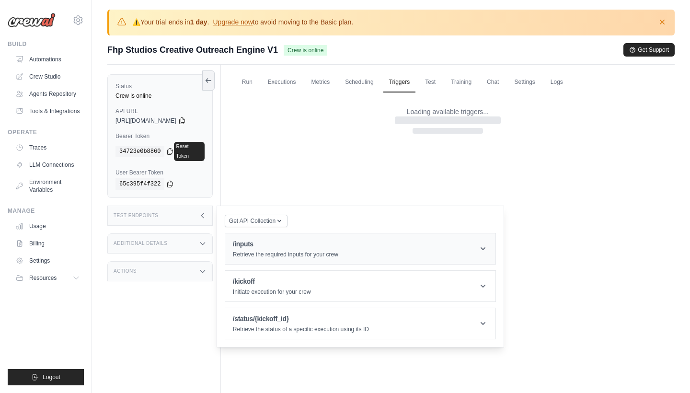
click at [395, 245] on header "/inputs Retrieve the required inputs for your crew" at bounding box center [360, 248] width 270 height 31
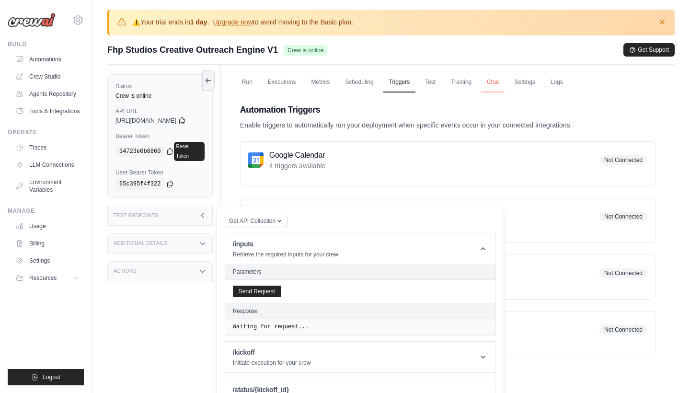
click at [499, 80] on link "Chat" at bounding box center [492, 82] width 23 height 20
click at [485, 247] on icon at bounding box center [482, 248] width 5 height 3
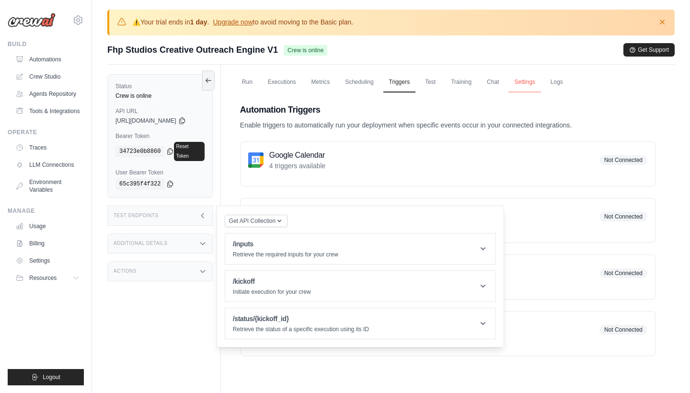
click at [536, 85] on link "Settings" at bounding box center [524, 82] width 32 height 20
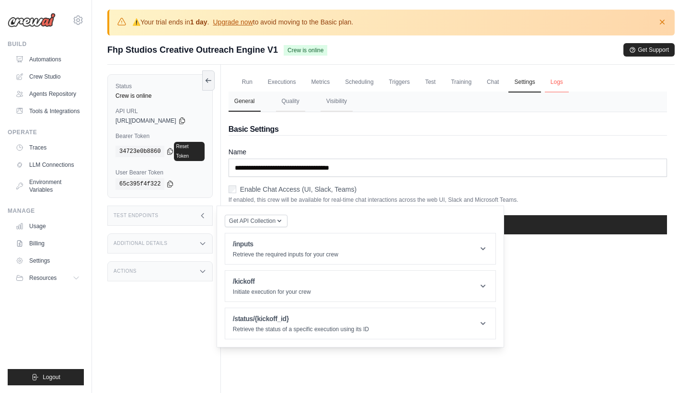
click at [563, 82] on link "Logs" at bounding box center [557, 82] width 24 height 20
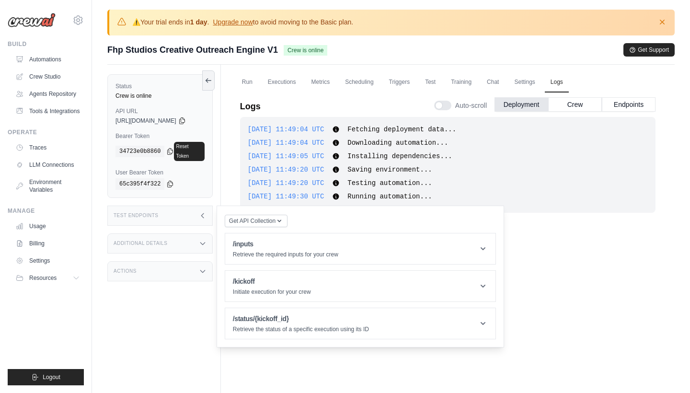
click at [168, 215] on div "Test Endpoints" at bounding box center [159, 215] width 105 height 20
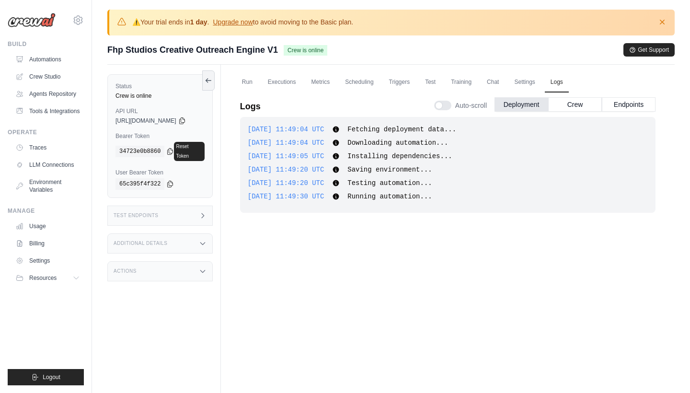
click at [171, 245] on div "Status Crew is online API URL copied https://fhp-studios-creative-outreach-engi…" at bounding box center [164, 261] width 114 height 393
click at [182, 235] on div "Additional Details" at bounding box center [159, 243] width 105 height 20
click at [183, 234] on div "Additional Details" at bounding box center [159, 243] width 105 height 20
click at [168, 270] on div "Actions" at bounding box center [159, 271] width 105 height 20
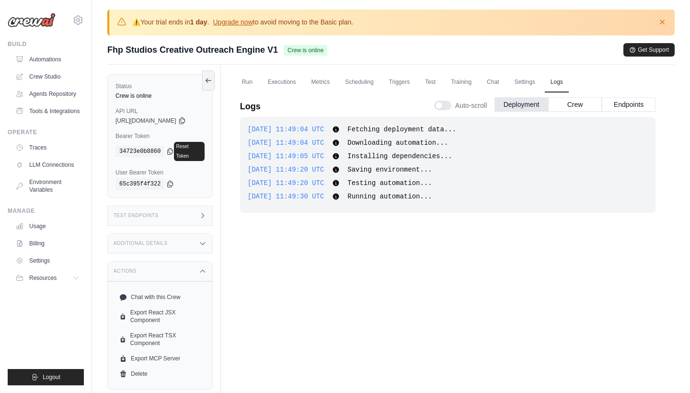
click at [174, 119] on span "https://fhp-studios-creative-outreach-engine-v1-52a-57cd0ddc.crewai.com" at bounding box center [145, 121] width 61 height 8
click at [246, 80] on link "Run" at bounding box center [247, 82] width 22 height 20
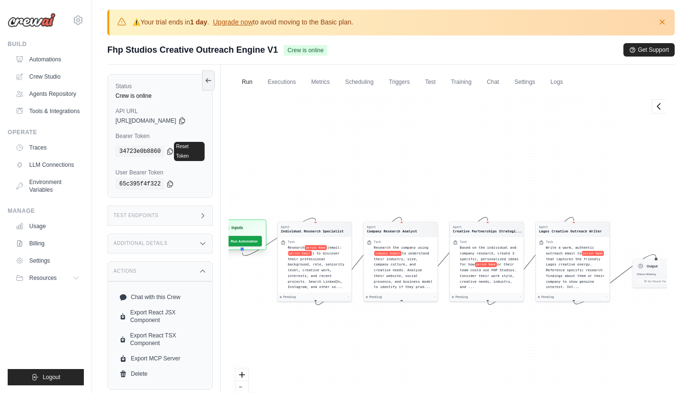
click at [243, 230] on h3 "Inputs" at bounding box center [236, 228] width 11 height 6
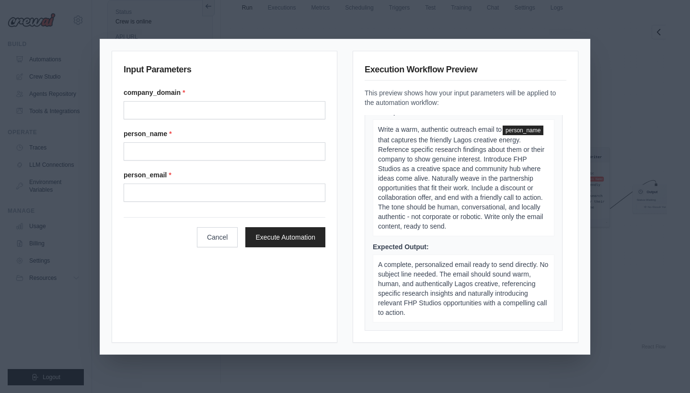
scroll to position [74, 0]
click at [164, 106] on input "Company domain" at bounding box center [225, 110] width 202 height 18
type input "*"
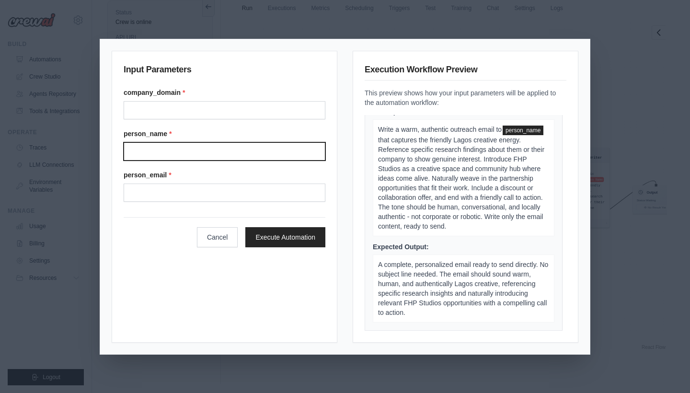
type input "*"
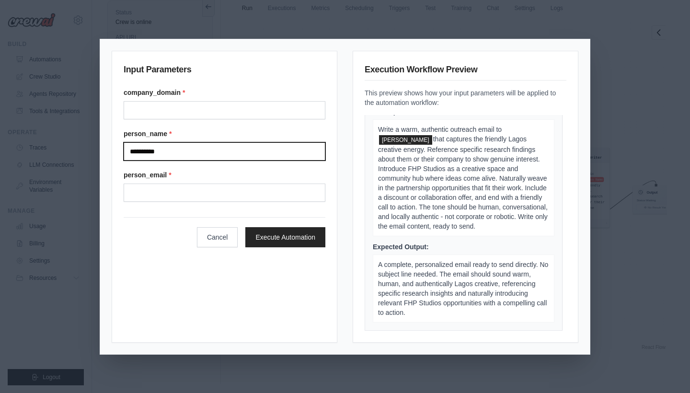
type input "**********"
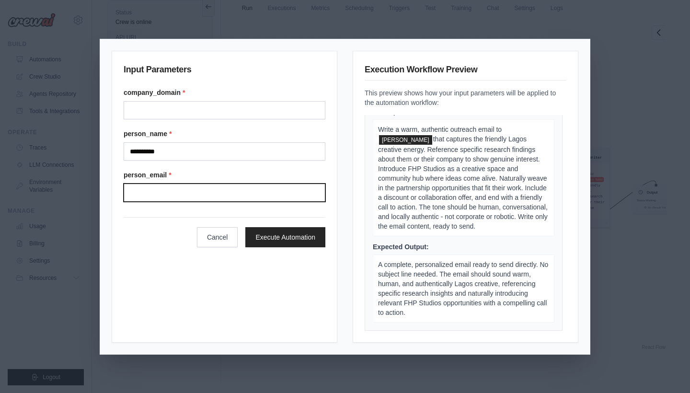
paste input "**********"
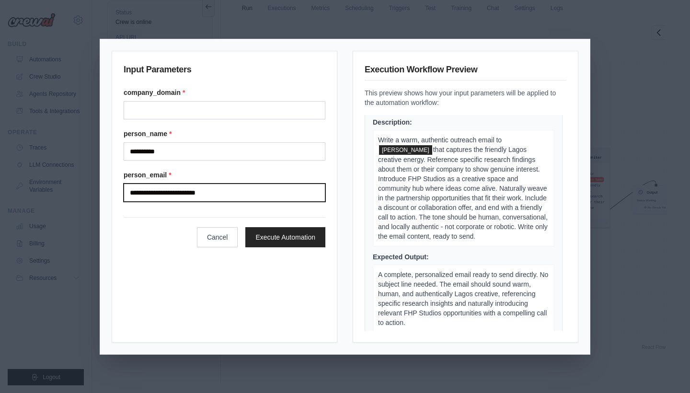
type input "**********"
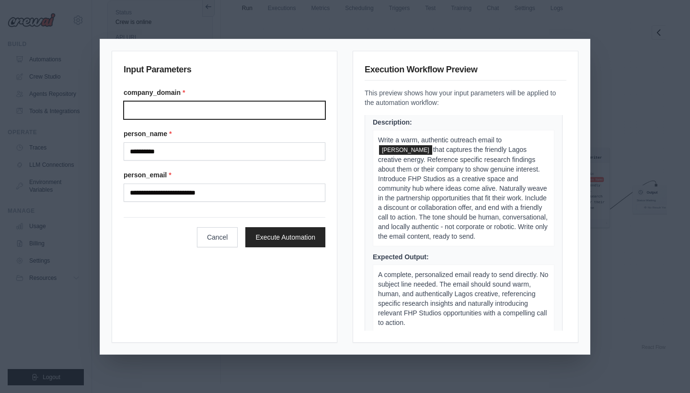
click at [162, 113] on input "Company domain" at bounding box center [225, 110] width 202 height 18
type input "***"
drag, startPoint x: 190, startPoint y: 109, endPoint x: 80, endPoint y: 103, distance: 110.3
click at [81, 103] on div "**********" at bounding box center [345, 196] width 690 height 393
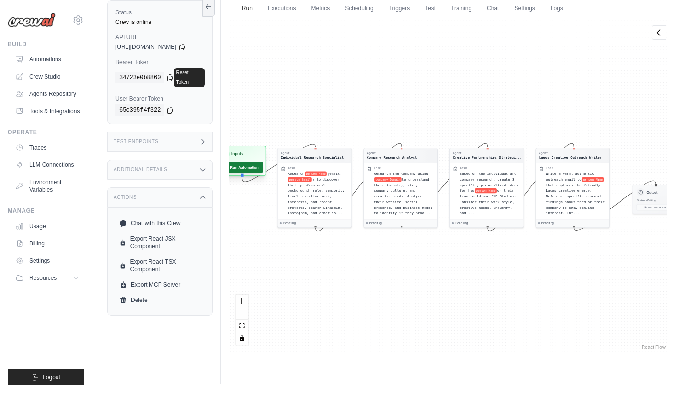
click at [249, 168] on button "Run Automation" at bounding box center [240, 167] width 45 height 11
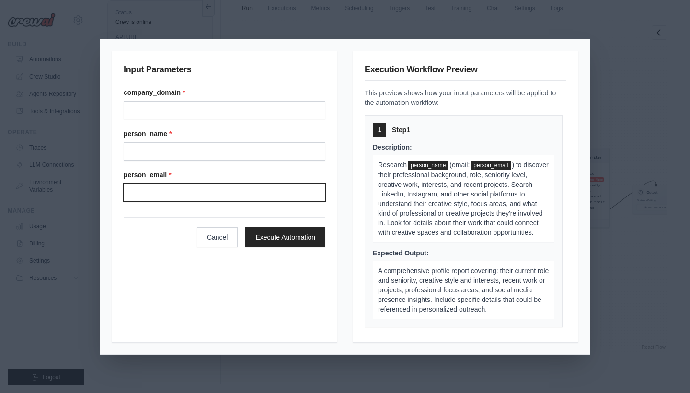
paste input "**********"
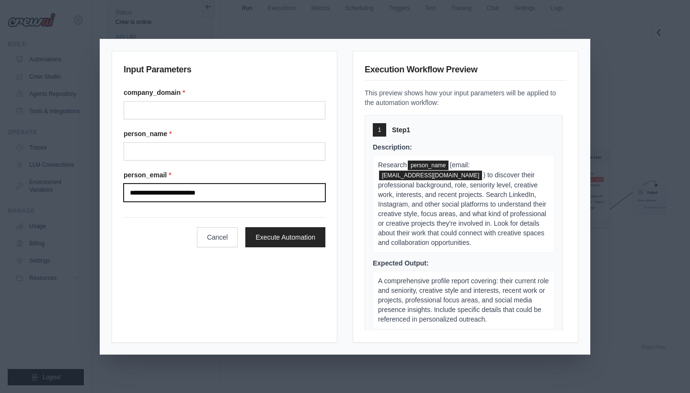
type input "**********"
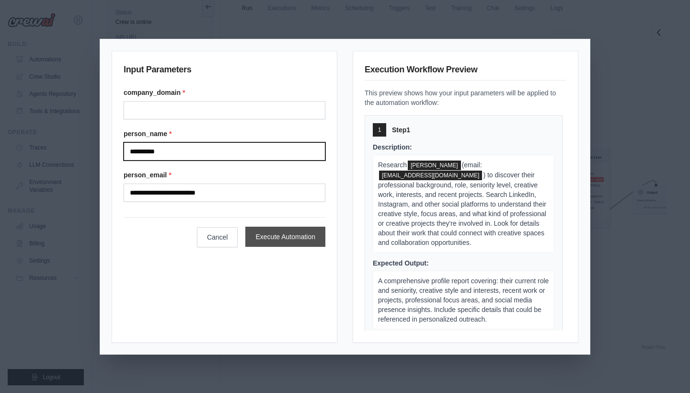
type input "**********"
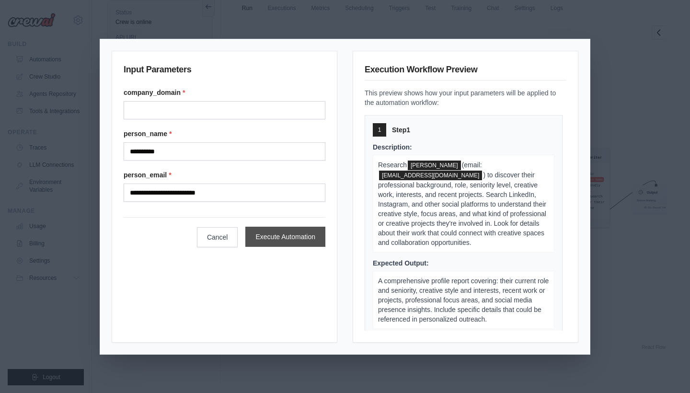
click at [283, 231] on button "Execute Automation" at bounding box center [285, 237] width 80 height 20
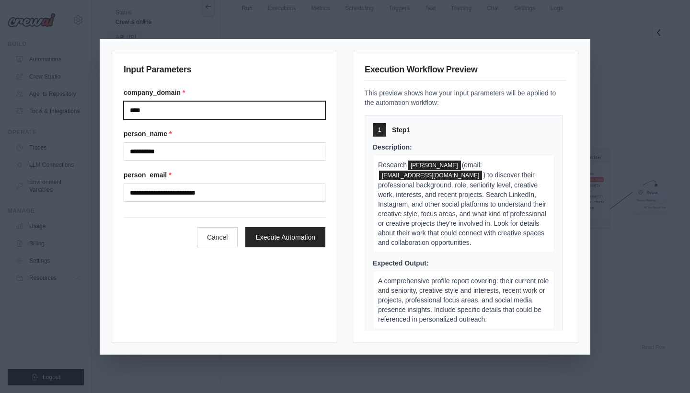
type input "****"
click at [303, 247] on div "Cancel Execute Automation" at bounding box center [225, 232] width 202 height 30
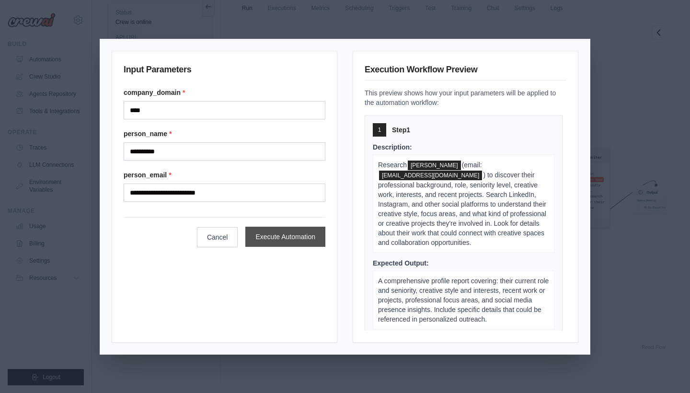
click at [299, 239] on button "Execute Automation" at bounding box center [285, 237] width 80 height 20
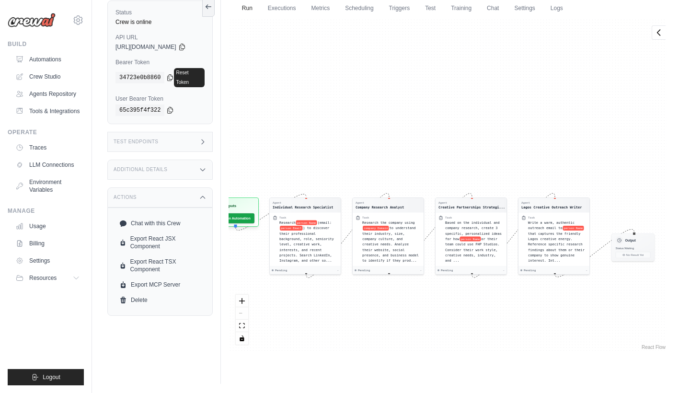
drag, startPoint x: 592, startPoint y: 276, endPoint x: 580, endPoint y: 327, distance: 52.3
click at [580, 327] on div "Agent Individual Research Specialist Task Research person Name (email: person E…" at bounding box center [447, 185] width 438 height 334
click at [558, 10] on link "Logs" at bounding box center [557, 9] width 24 height 20
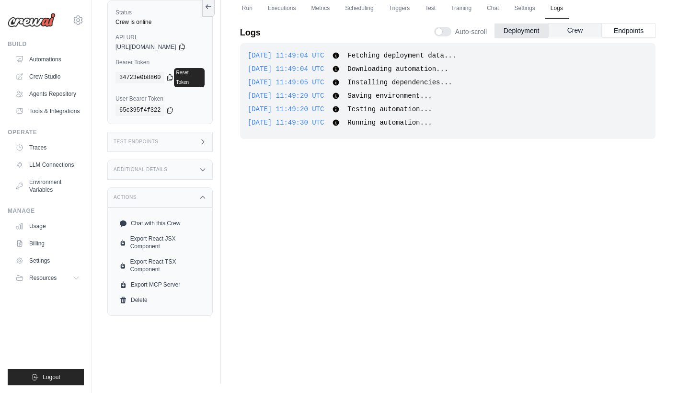
click at [563, 32] on button "Crew" at bounding box center [575, 30] width 54 height 14
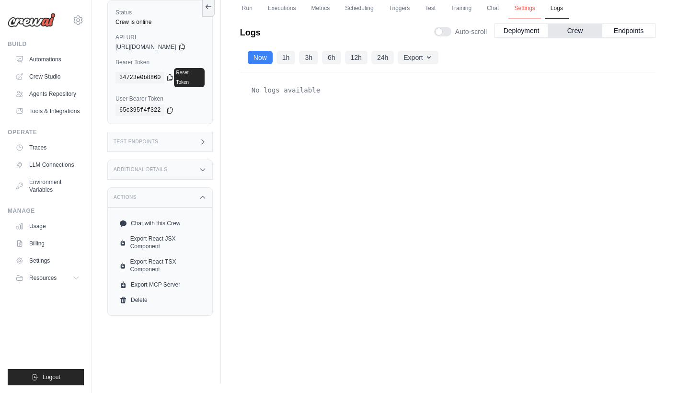
click at [532, 8] on link "Settings" at bounding box center [524, 9] width 32 height 20
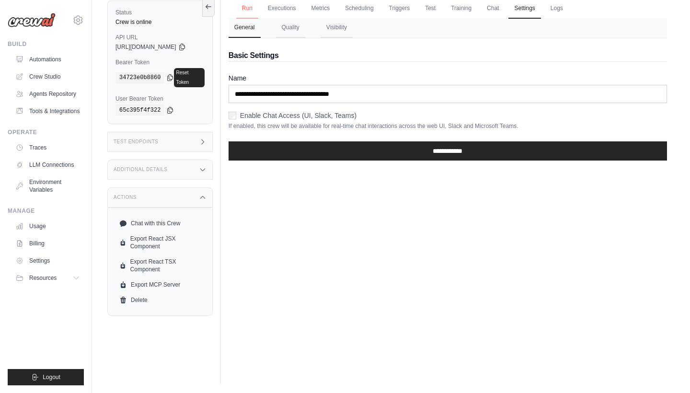
click at [254, 8] on link "Run" at bounding box center [247, 9] width 22 height 20
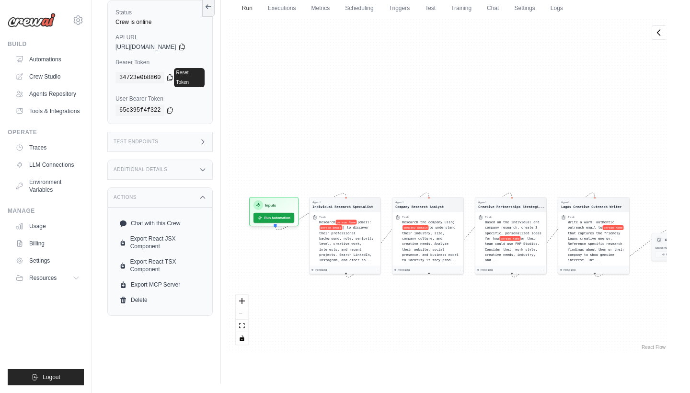
drag, startPoint x: 380, startPoint y: 168, endPoint x: 414, endPoint y: 171, distance: 34.1
click at [414, 171] on div "Agent Individual Research Specialist Task Research person Name (email: person E…" at bounding box center [447, 185] width 438 height 334
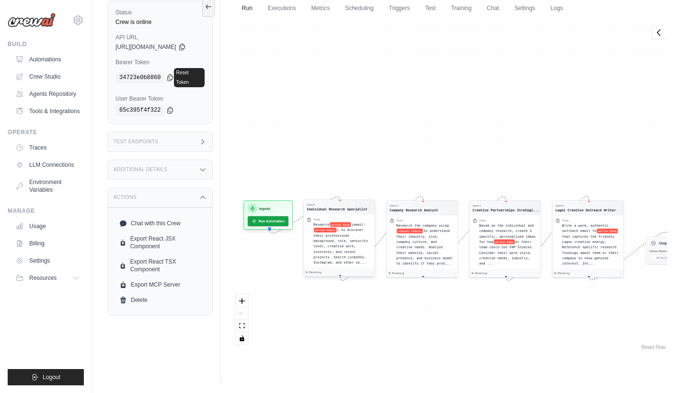
click at [355, 208] on div "Individual Research Specialist" at bounding box center [337, 208] width 60 height 5
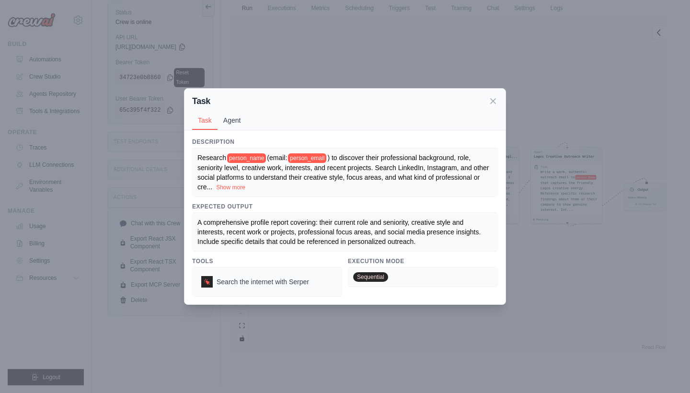
click at [230, 122] on button "Agent" at bounding box center [231, 120] width 29 height 18
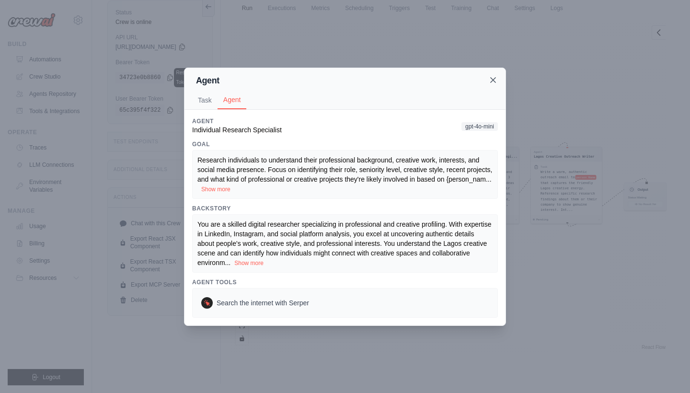
click at [489, 82] on icon at bounding box center [493, 80] width 10 height 10
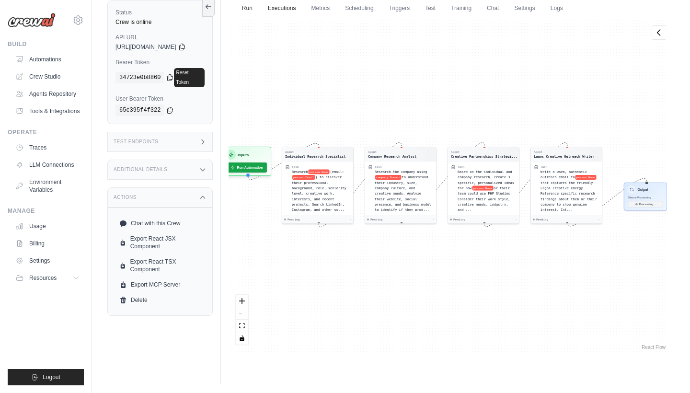
click at [295, 12] on link "Executions" at bounding box center [282, 9] width 40 height 20
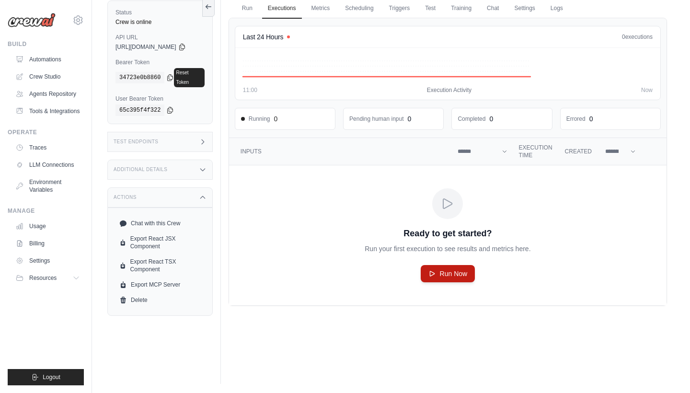
click at [456, 269] on span "Run Now" at bounding box center [454, 274] width 28 height 10
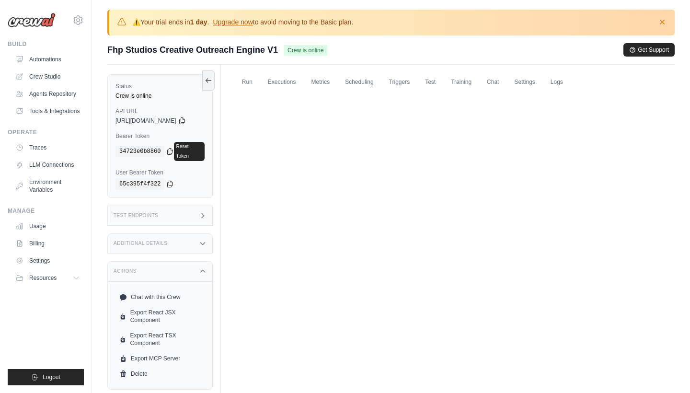
scroll to position [0, 0]
click at [282, 81] on link "Executions" at bounding box center [282, 82] width 40 height 20
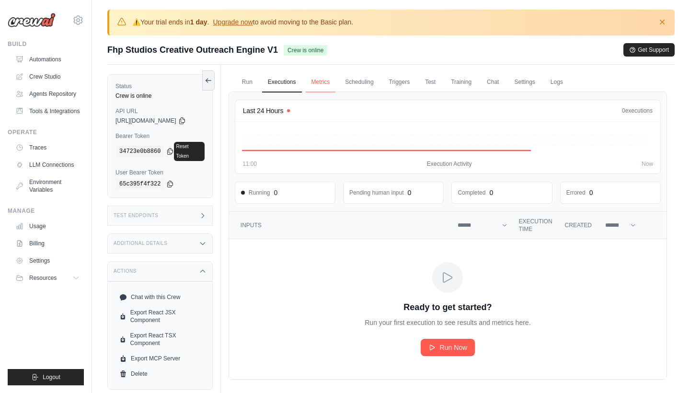
click at [330, 83] on link "Metrics" at bounding box center [321, 82] width 30 height 20
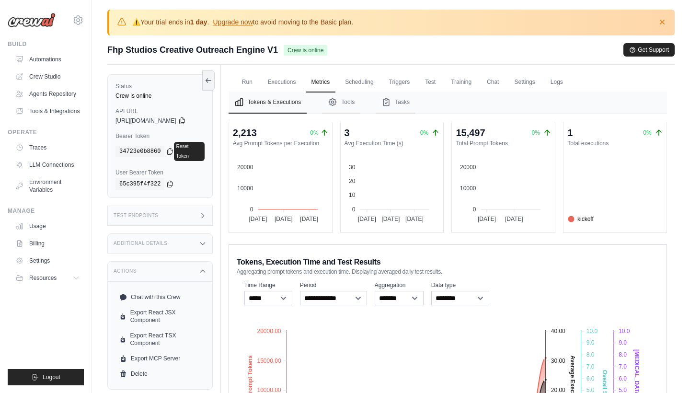
scroll to position [8, 0]
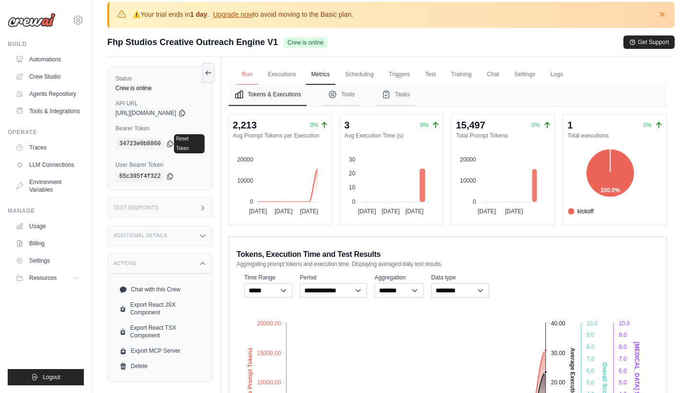
click at [258, 75] on link "Run" at bounding box center [247, 75] width 22 height 20
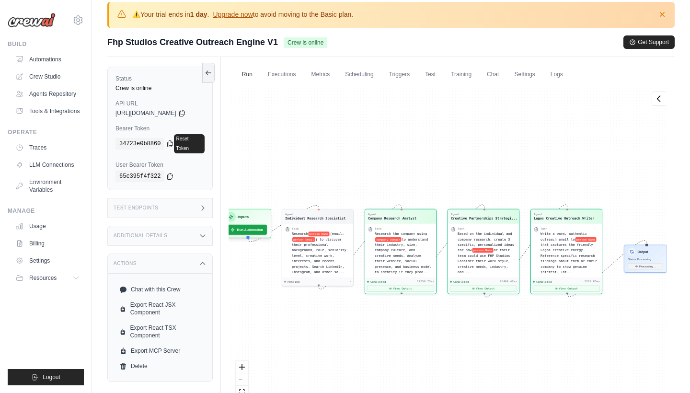
scroll to position [3067, 0]
click at [594, 286] on button "View Output" at bounding box center [566, 287] width 67 height 6
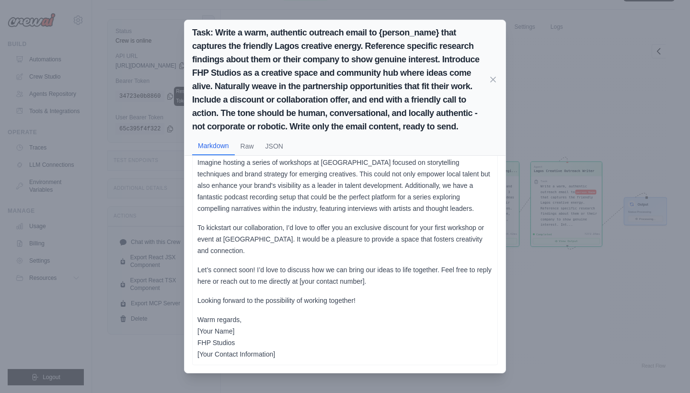
scroll to position [55, 0]
click at [494, 81] on icon at bounding box center [493, 79] width 10 height 10
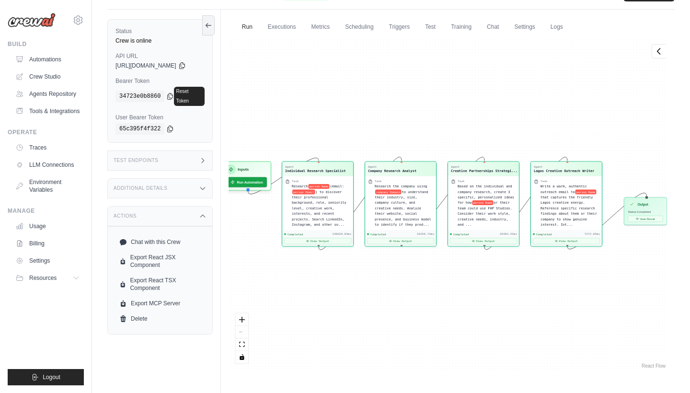
scroll to position [3176, 0]
click at [648, 218] on button "View Result" at bounding box center [644, 218] width 35 height 6
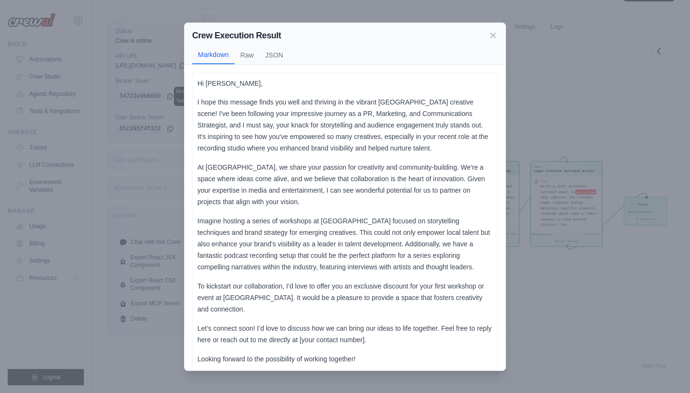
scroll to position [0, 0]
click at [268, 50] on button "JSON" at bounding box center [274, 55] width 29 height 18
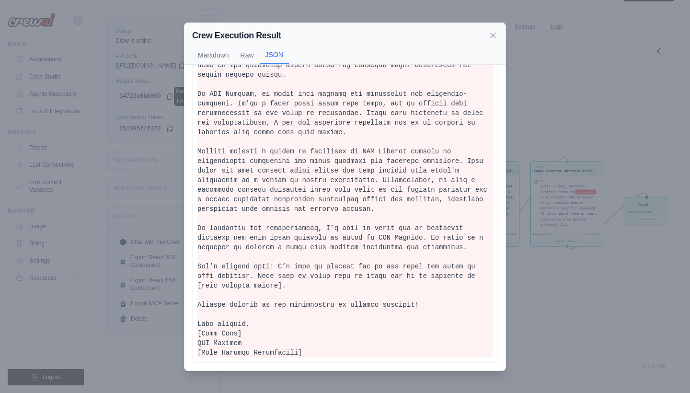
scroll to position [98, 0]
click at [492, 35] on icon at bounding box center [492, 35] width 5 height 5
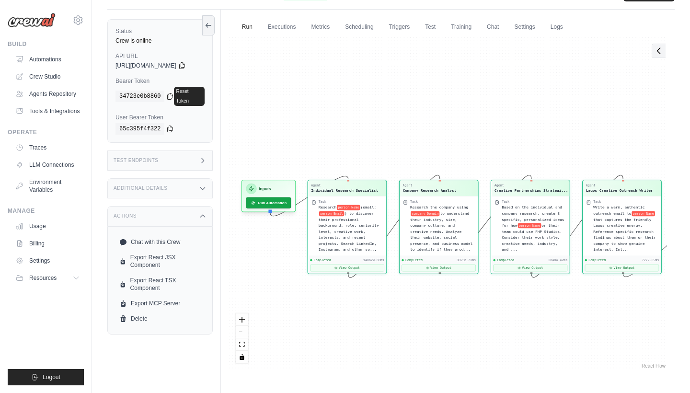
click at [653, 49] on button at bounding box center [658, 51] width 14 height 14
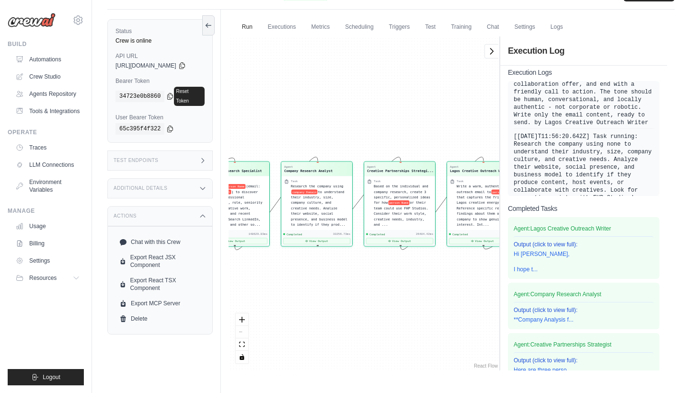
scroll to position [120, 0]
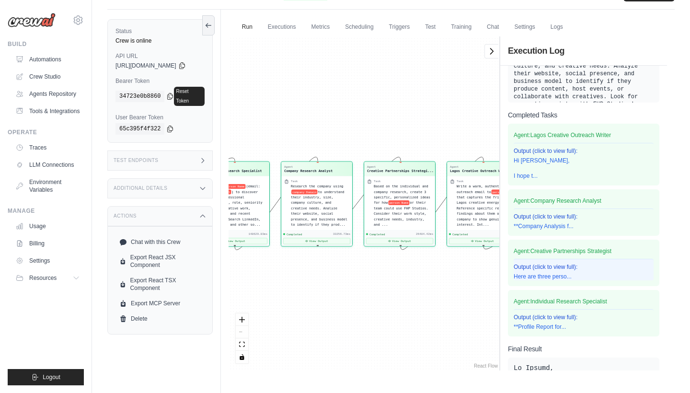
click at [553, 279] on p "Here are three perso..." at bounding box center [583, 277] width 140 height 8
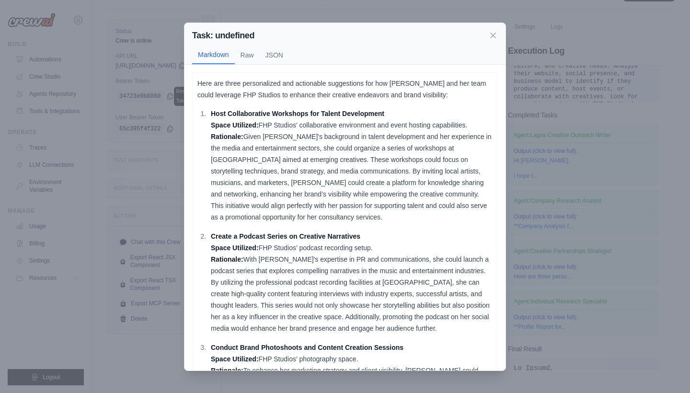
click at [575, 217] on div "Task: undefined Markdown Raw JSON Here are three personalized and actionable su…" at bounding box center [345, 196] width 690 height 393
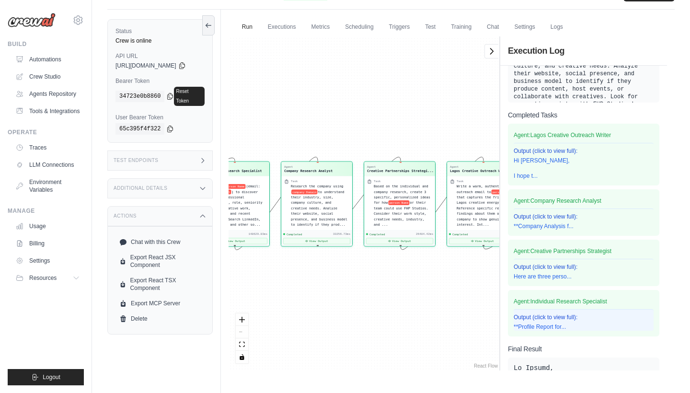
click at [572, 323] on p "**Profile Report for..." at bounding box center [583, 327] width 140 height 8
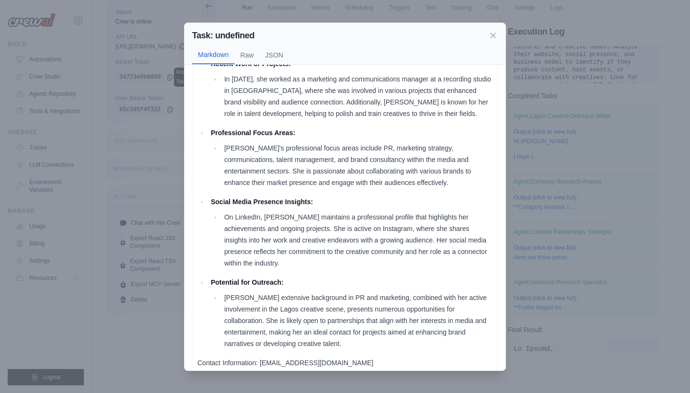
scroll to position [74, 0]
click at [492, 33] on icon at bounding box center [493, 35] width 10 height 10
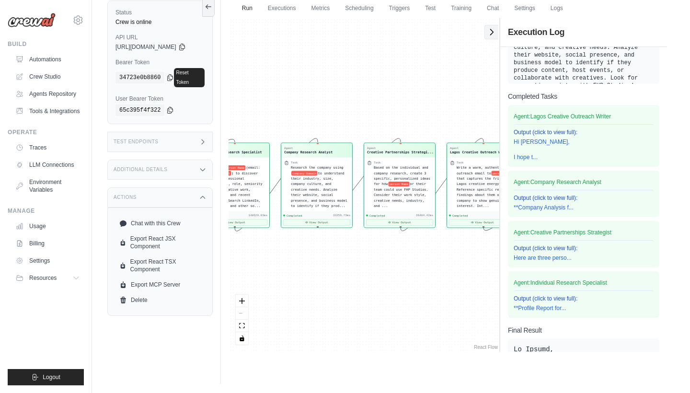
click at [492, 33] on icon at bounding box center [492, 32] width 10 height 10
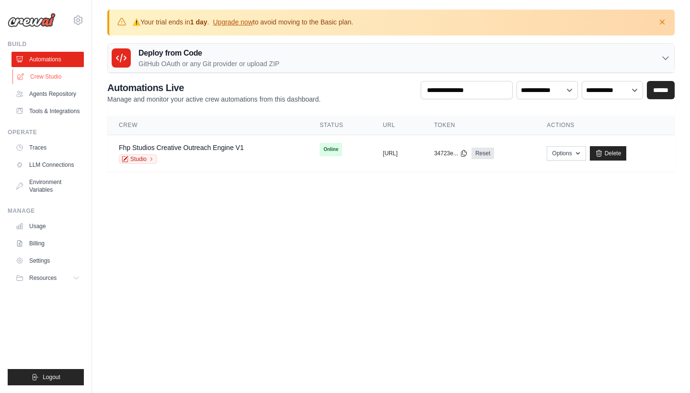
click at [46, 74] on link "Crew Studio" at bounding box center [48, 76] width 72 height 15
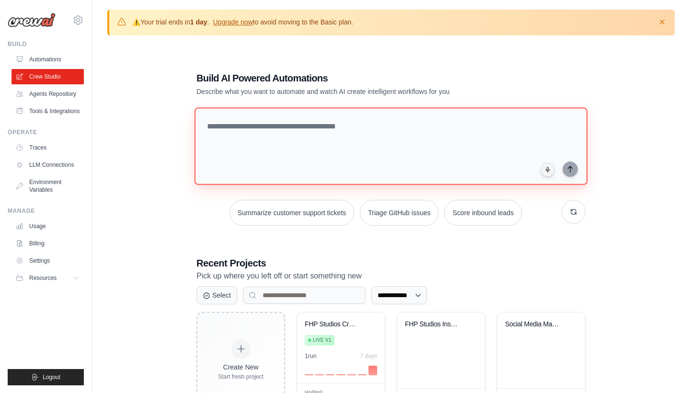
click at [266, 128] on textarea at bounding box center [390, 146] width 393 height 78
paste textarea "**********"
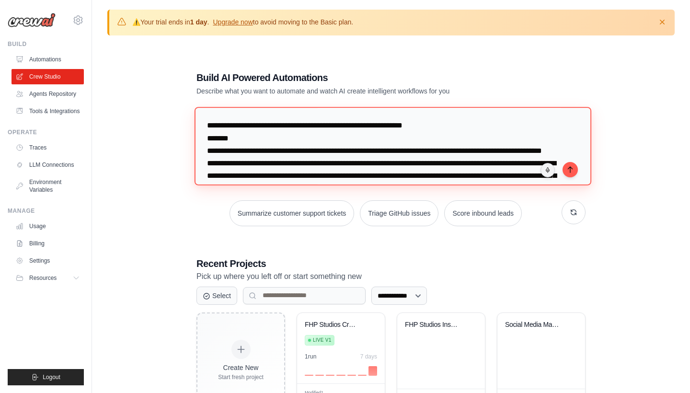
scroll to position [901, 0]
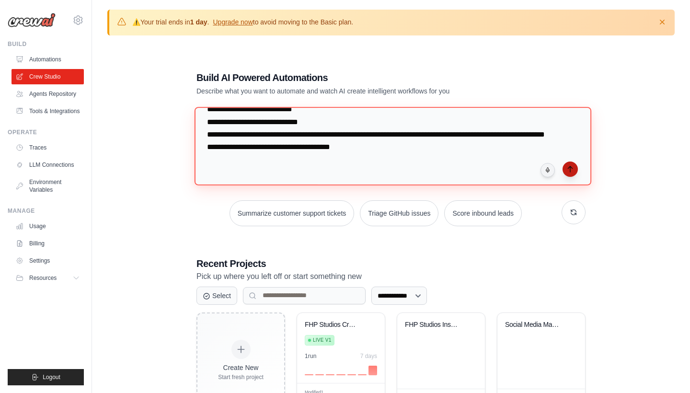
type textarea "**********"
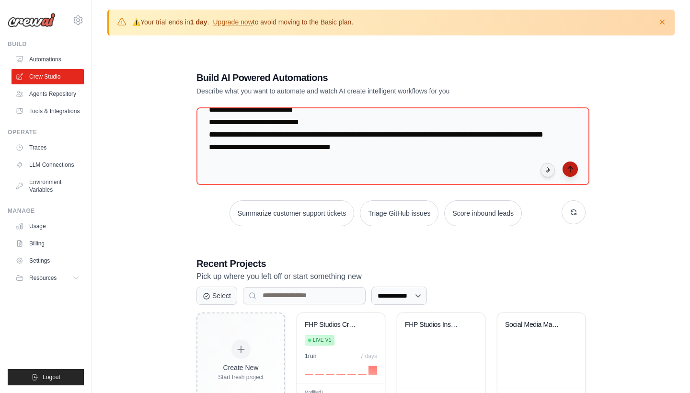
click at [570, 169] on icon "submit" at bounding box center [570, 169] width 8 height 8
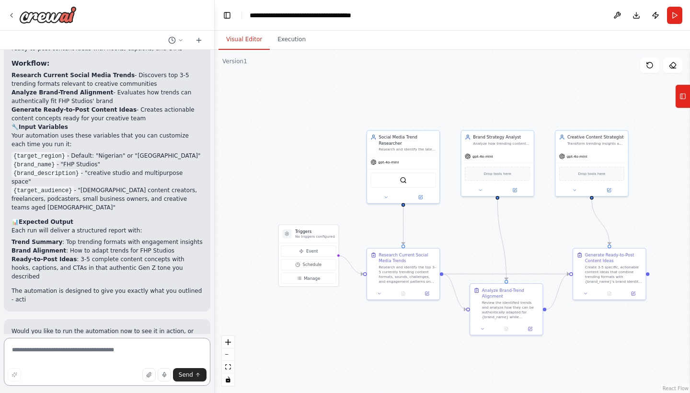
scroll to position [1307, 0]
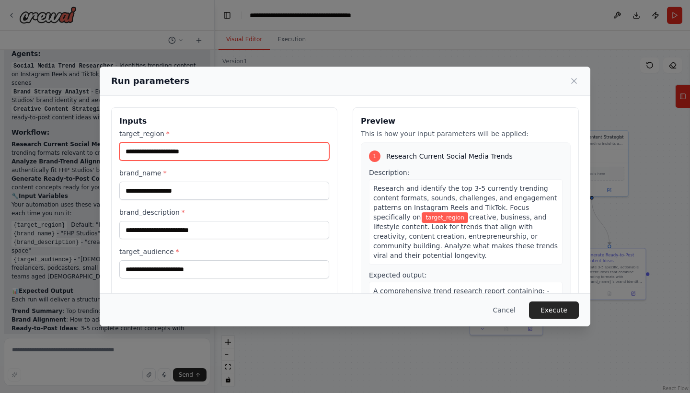
click at [205, 146] on input "target_region *" at bounding box center [224, 151] width 210 height 18
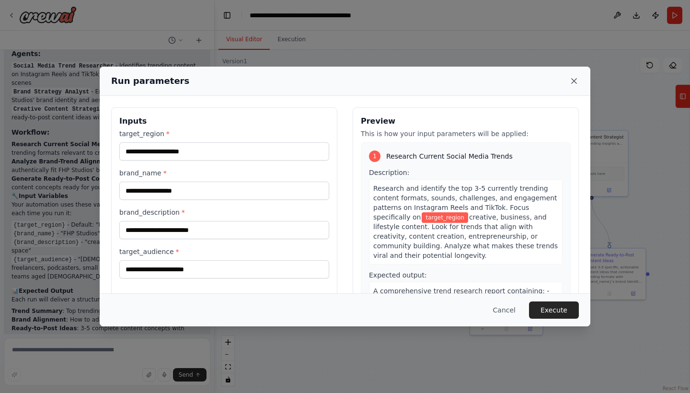
click at [575, 78] on icon at bounding box center [574, 81] width 10 height 10
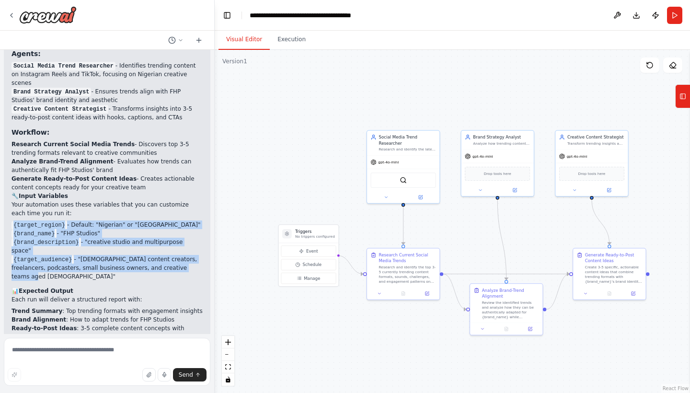
drag, startPoint x: 12, startPoint y: 147, endPoint x: 195, endPoint y: 182, distance: 186.9
click at [195, 220] on ul "{target_region} - Default: "Nigerian" or "[GEOGRAPHIC_DATA]" {brand_name} - "FH…" at bounding box center [106, 250] width 191 height 60
copy ul "{target_region} - Default: "Nigerian" or "[GEOGRAPHIC_DATA]" {brand_name} - "FH…"
click at [81, 342] on textarea at bounding box center [107, 362] width 206 height 48
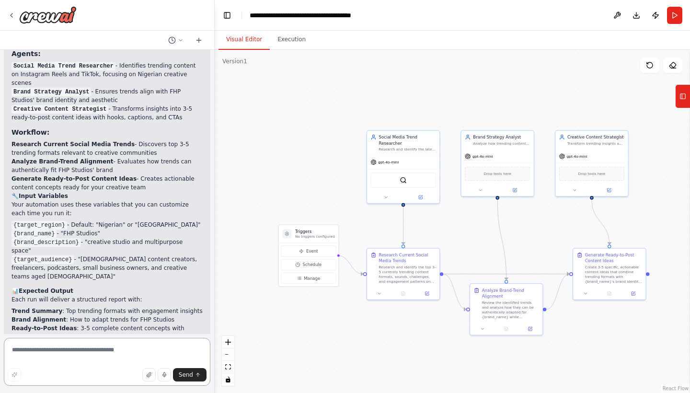
scroll to position [0, 0]
click at [673, 14] on button "Run" at bounding box center [674, 15] width 15 height 17
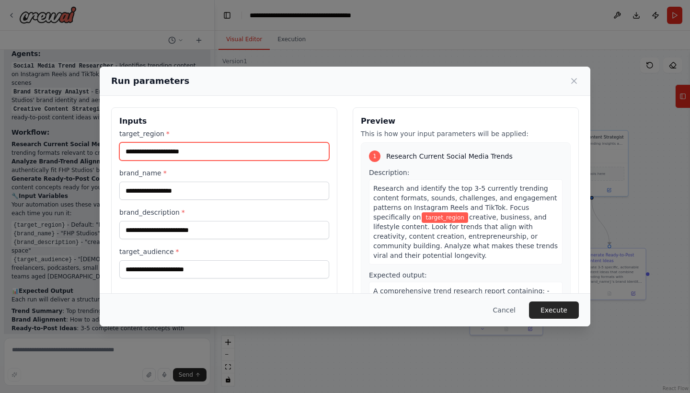
click at [218, 153] on input "target_region *" at bounding box center [224, 151] width 210 height 18
paste input "********"
type input "*******"
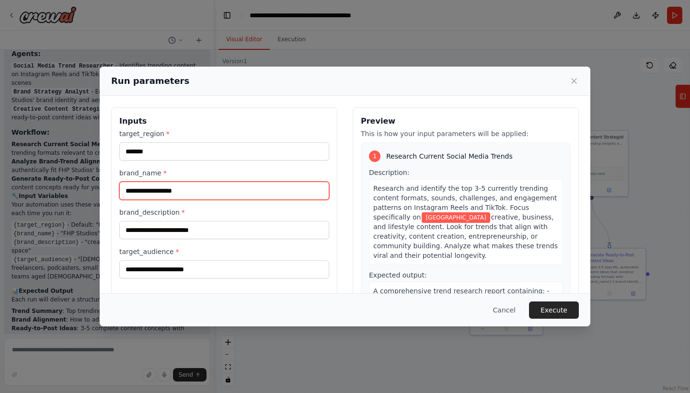
click at [156, 191] on input "brand_name *" at bounding box center [224, 191] width 210 height 18
click at [202, 195] on input "brand_name *" at bounding box center [224, 191] width 210 height 18
paste input "**********"
type input "**********"
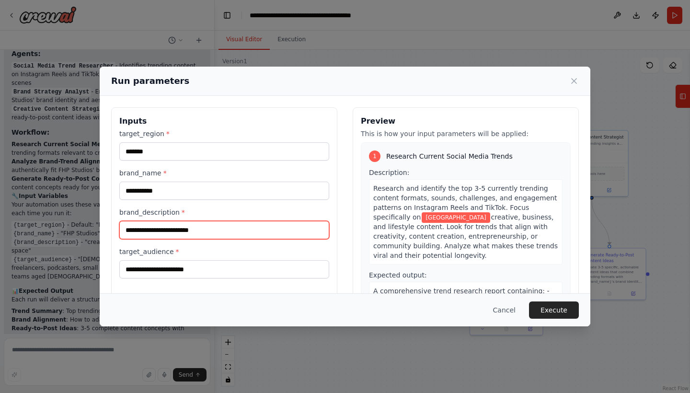
click at [179, 231] on input "brand_description *" at bounding box center [224, 230] width 210 height 18
paste input "**********"
type input "**********"
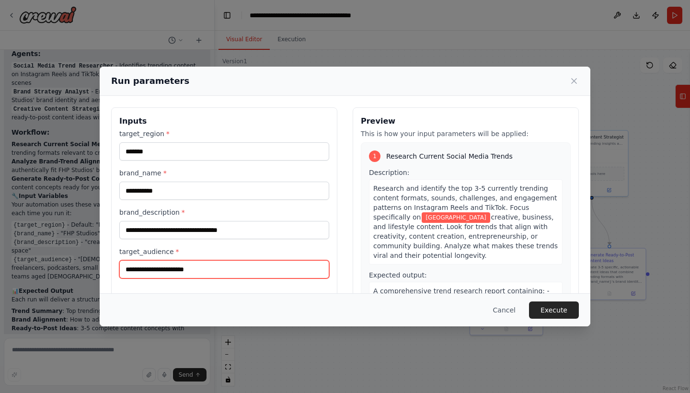
click at [187, 269] on input "target_audience *" at bounding box center [224, 269] width 210 height 18
click at [230, 272] on input "target_audience *" at bounding box center [224, 269] width 210 height 18
paste input "**********"
type input "**********"
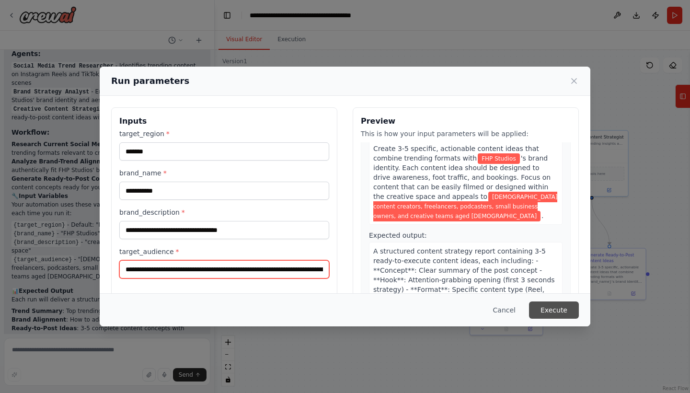
scroll to position [568, 0]
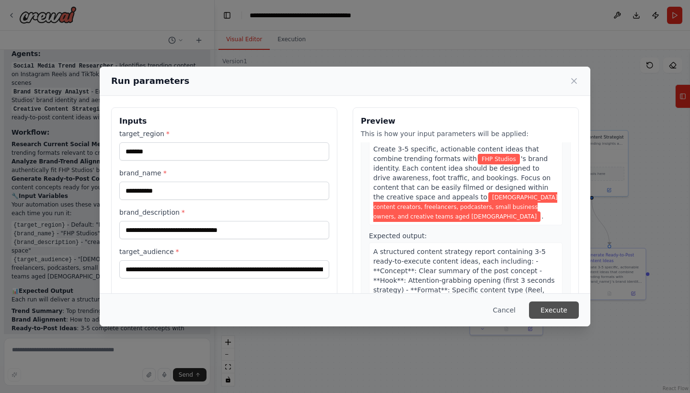
click at [541, 312] on button "Execute" at bounding box center [554, 309] width 50 height 17
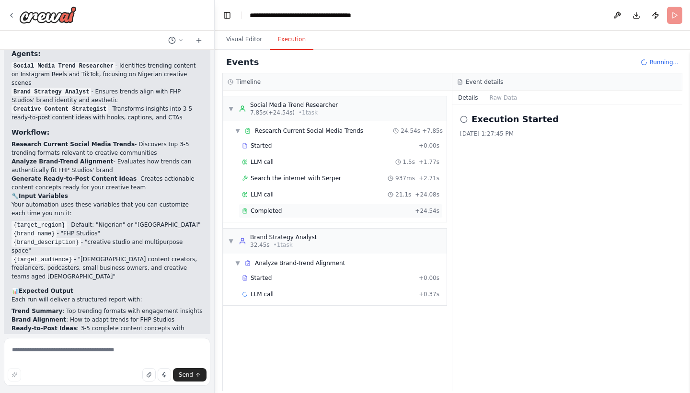
click at [271, 207] on span "Completed" at bounding box center [266, 211] width 31 height 8
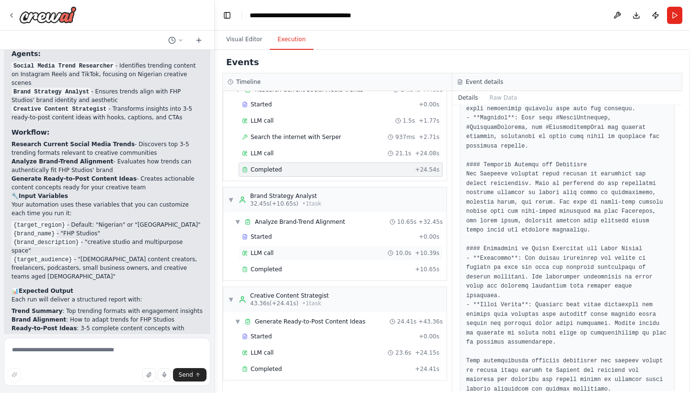
scroll to position [41, 0]
click at [328, 367] on div "Completed" at bounding box center [326, 369] width 169 height 8
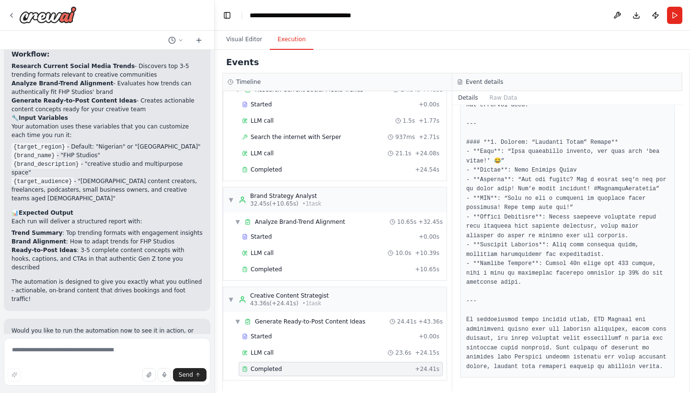
scroll to position [1307, 0]
click at [89, 346] on textarea at bounding box center [107, 362] width 206 height 48
click at [103, 350] on textarea at bounding box center [107, 362] width 206 height 48
paste textarea "**********"
type textarea "**********"
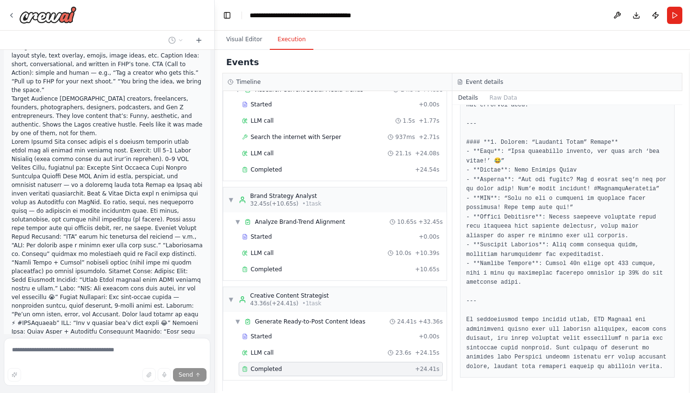
scroll to position [1946, 0]
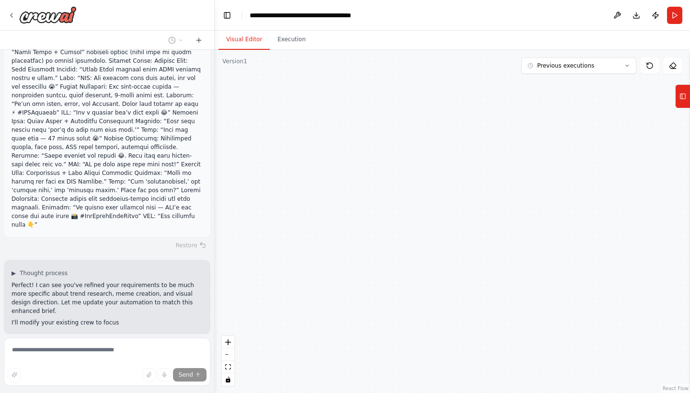
click at [235, 37] on button "Visual Editor" at bounding box center [243, 40] width 51 height 20
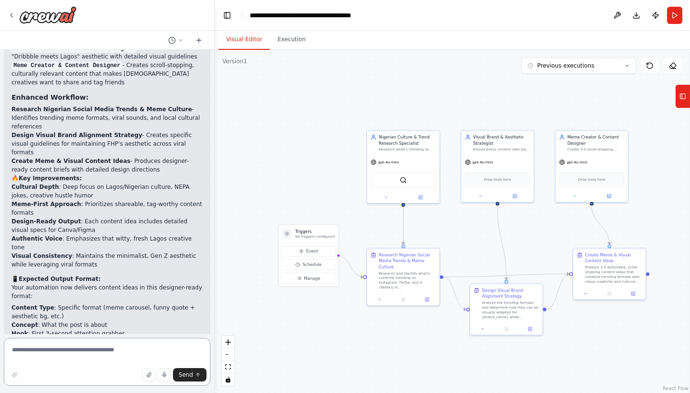
scroll to position [2888, 0]
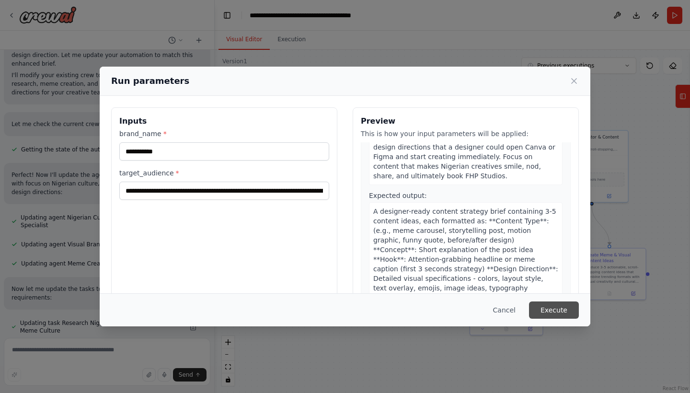
scroll to position [664, 0]
click at [567, 305] on button "Execute" at bounding box center [554, 309] width 50 height 17
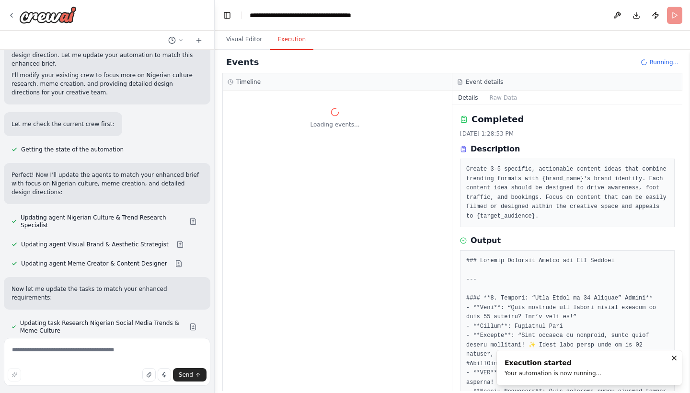
scroll to position [0, 0]
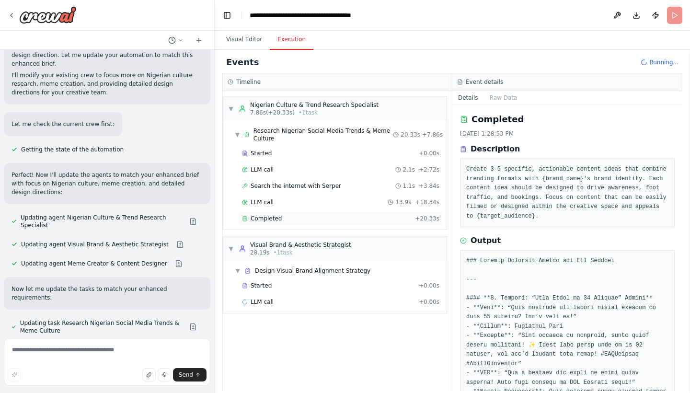
click at [299, 219] on div "Completed" at bounding box center [326, 219] width 169 height 8
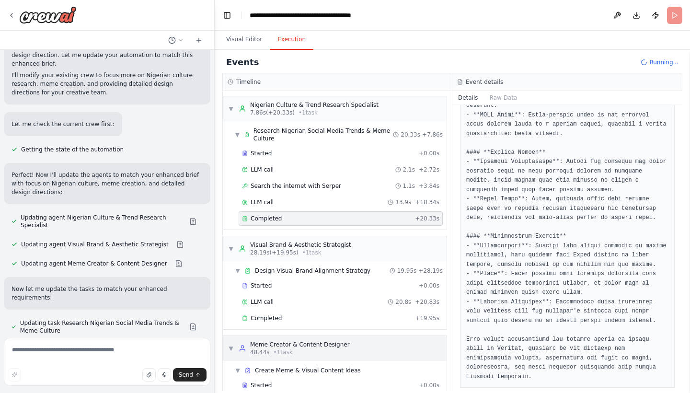
scroll to position [1, 0]
click at [325, 312] on div "Completed + 19.95s" at bounding box center [341, 317] width 204 height 14
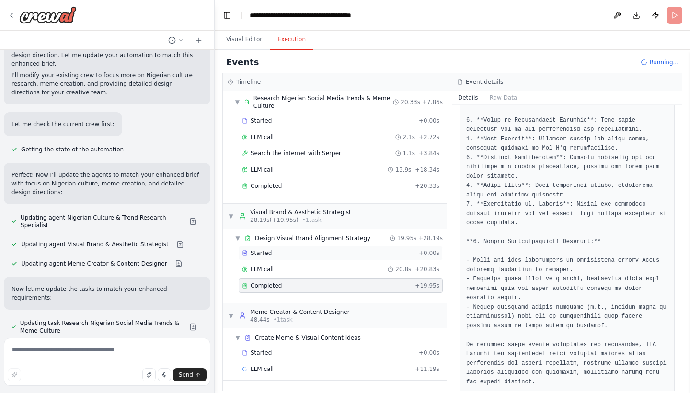
scroll to position [33, 0]
click at [344, 273] on div "LLM call 20.8s + 20.83s" at bounding box center [340, 269] width 197 height 8
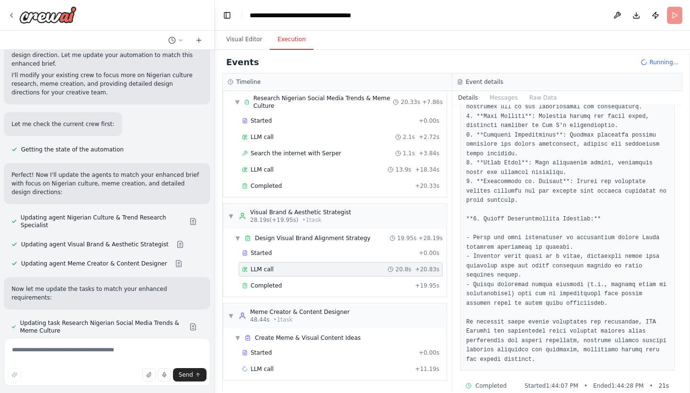
scroll to position [792, 0]
click at [338, 281] on div "Completed + 19.95s" at bounding box center [341, 285] width 204 height 14
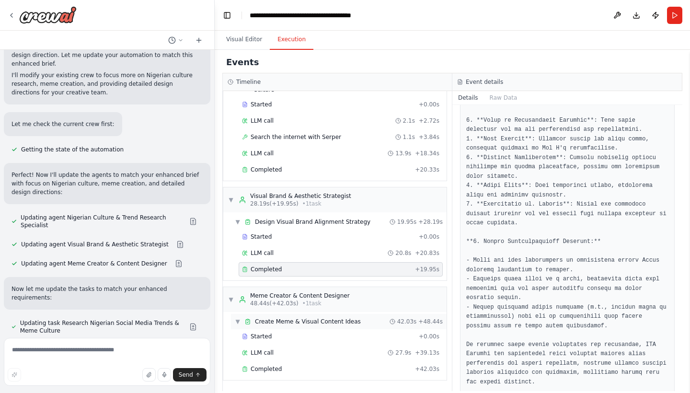
scroll to position [49, 0]
click at [341, 365] on div "Completed" at bounding box center [326, 369] width 169 height 8
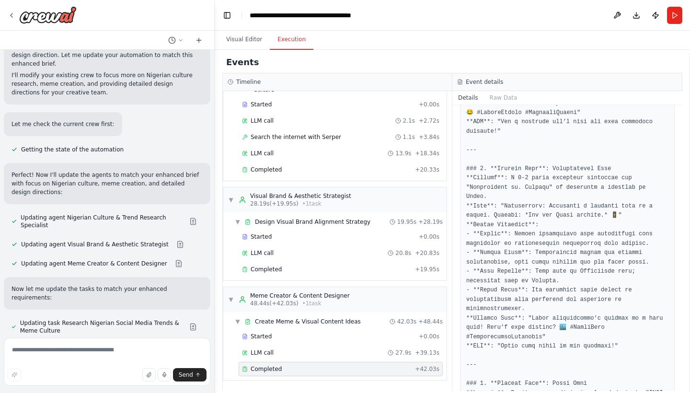
scroll to position [419, 0]
click at [689, 247] on button "Toggle Sidebar" at bounding box center [690, 221] width 8 height 343
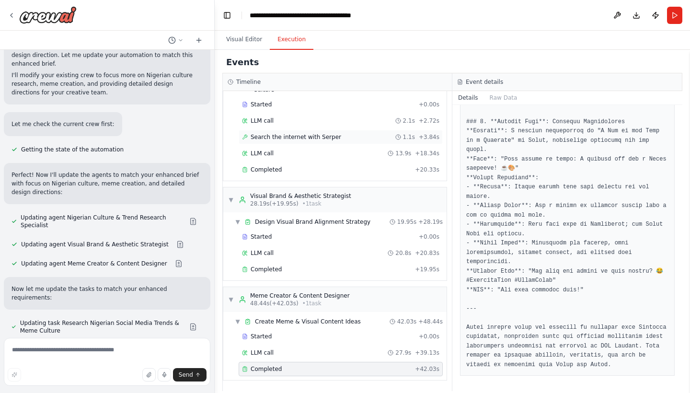
scroll to position [49, 0]
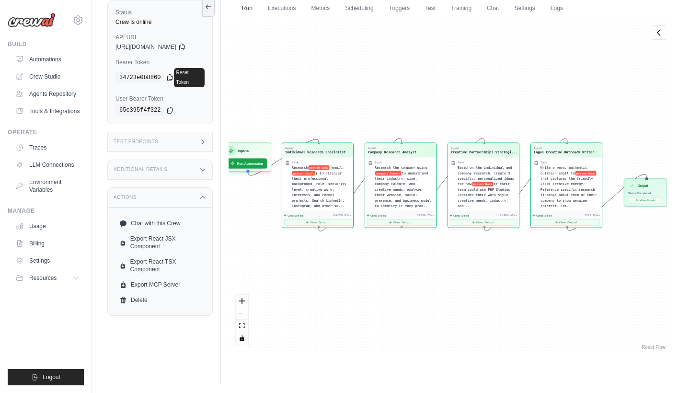
scroll to position [256, 0]
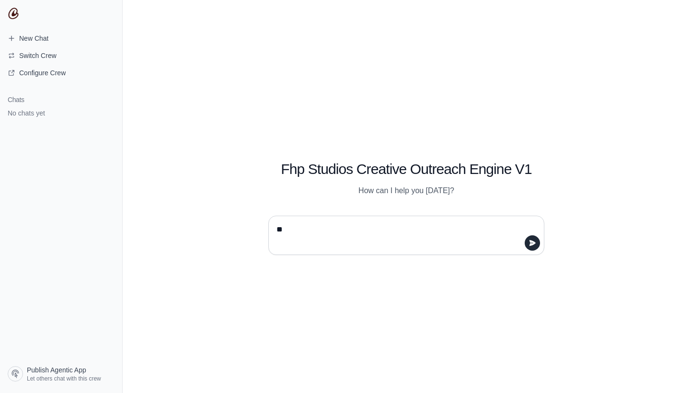
type textarea "*"
type textarea "**********"
